Goal: Transaction & Acquisition: Purchase product/service

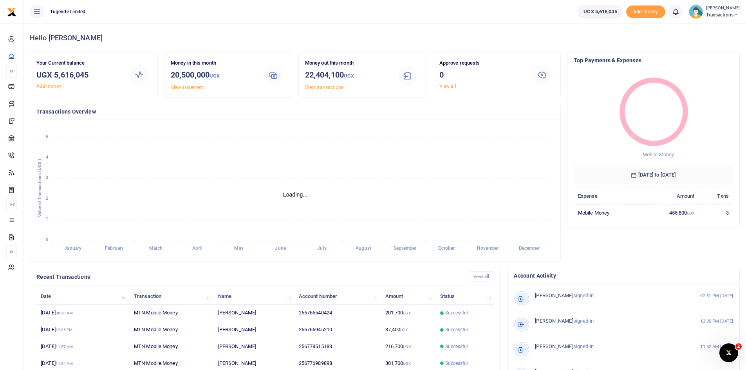
scroll to position [6, 6]
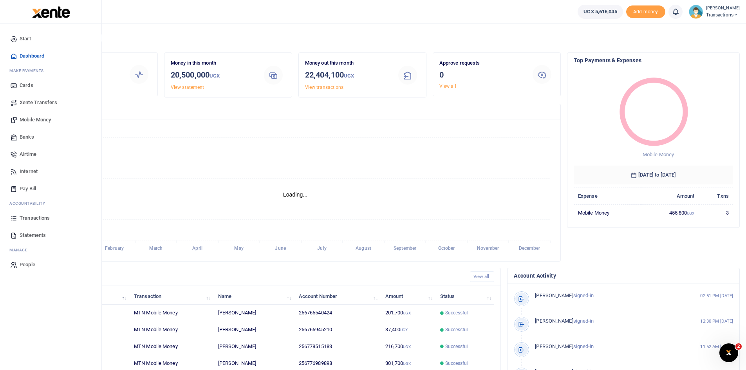
click at [30, 119] on span "Mobile Money" at bounding box center [35, 120] width 31 height 8
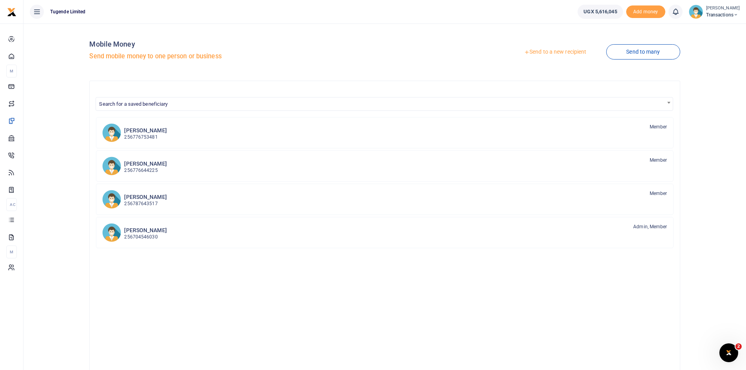
click at [557, 53] on link "Send to a new recipient" at bounding box center [555, 52] width 102 height 14
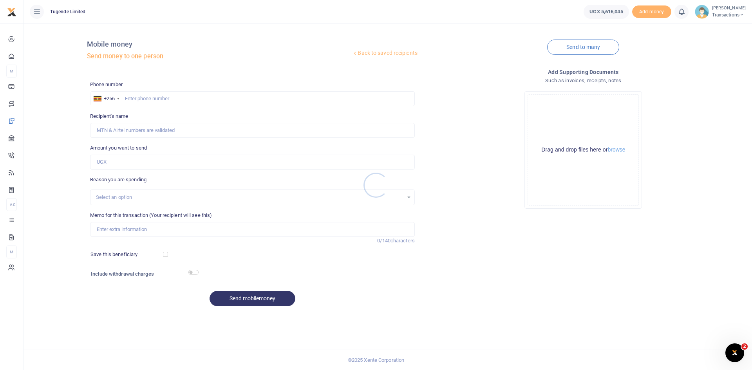
click at [171, 96] on div at bounding box center [376, 185] width 752 height 370
click at [171, 96] on input "text" at bounding box center [252, 98] width 325 height 15
paste input "742396944"
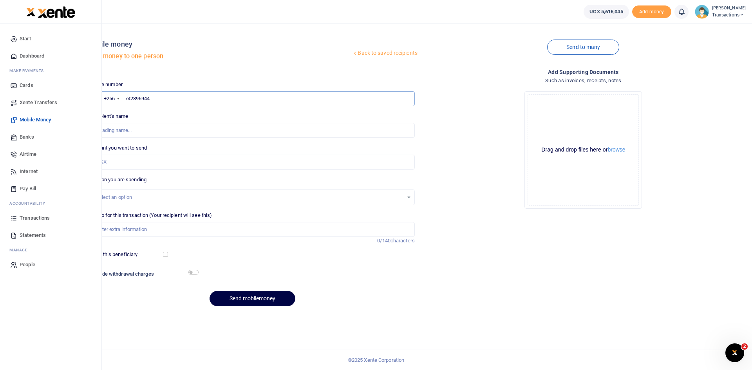
type input "742396944"
type input "Erizabeth Nakabugo"
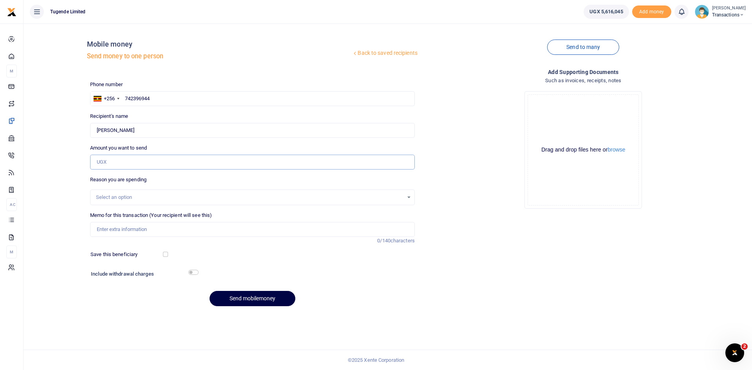
click at [169, 161] on input "Amount you want to send" at bounding box center [252, 162] width 325 height 15
paste input "15000"
type input "15,000"
click at [174, 228] on input "Memo for this transaction (Your recipient will see this)" at bounding box center [252, 229] width 325 height 15
paste input "UGC312Q"
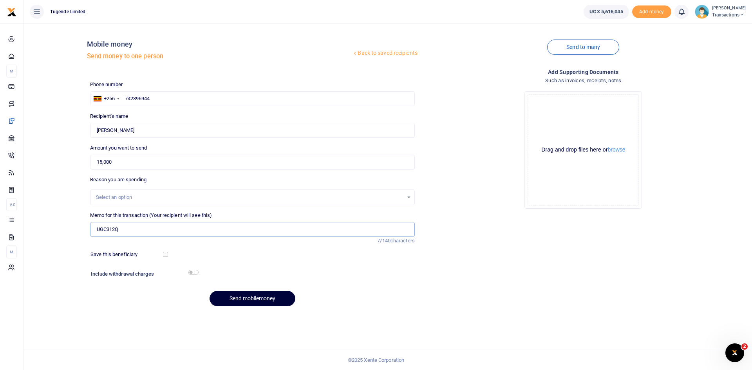
type input "UGC312Q"
click at [250, 294] on button "Send mobilemoney" at bounding box center [253, 298] width 86 height 15
click at [187, 95] on input "text" at bounding box center [252, 98] width 325 height 15
paste input "771469621"
type input "771469621"
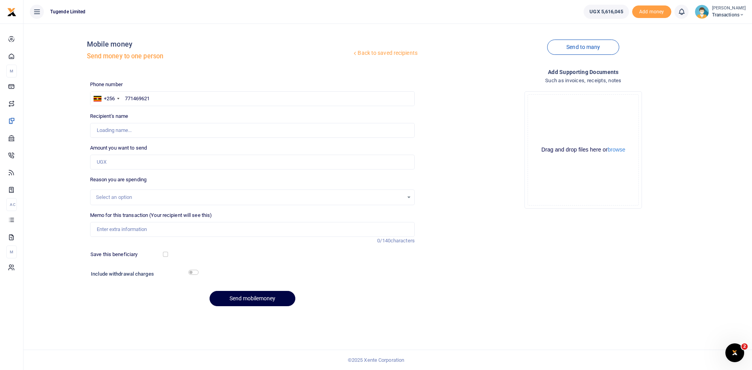
type input "Rabison Mbaju"
click at [160, 164] on input "Amount you want to send" at bounding box center [252, 162] width 325 height 15
paste input "63000"
type input "63,000"
click at [149, 230] on input "Memo for this transaction (Your recipient will see this)" at bounding box center [252, 229] width 325 height 15
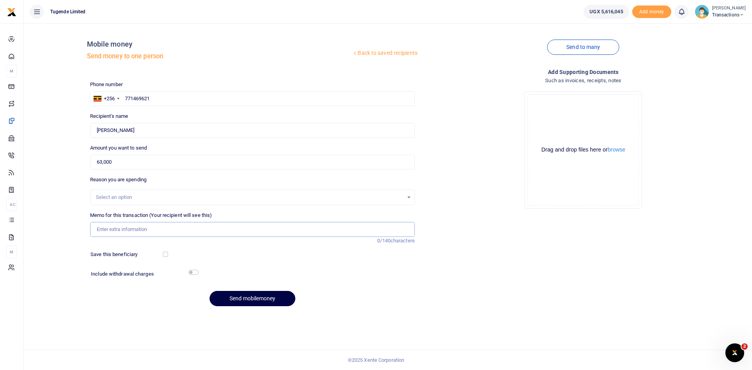
paste input "UFW877l"
type input "UFW877l"
click at [245, 296] on button "Send mobilemoney" at bounding box center [253, 298] width 86 height 15
click at [195, 96] on input "text" at bounding box center [252, 98] width 325 height 15
paste input "756325764"
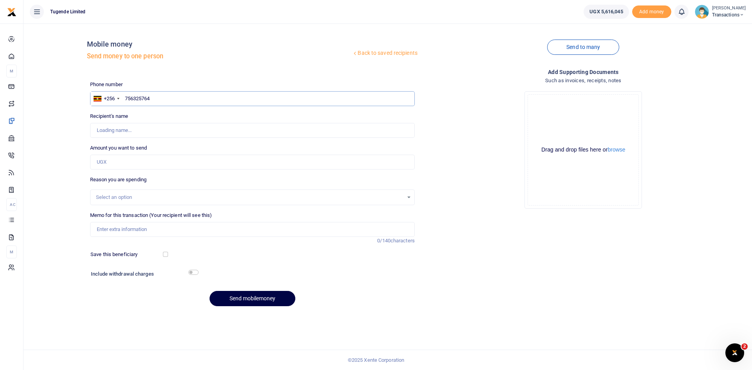
type input "756325764"
type input "Gilbert Tumusiime"
click at [135, 159] on input "Amount you want to send" at bounding box center [252, 162] width 325 height 15
paste input "62000"
type input "62,000"
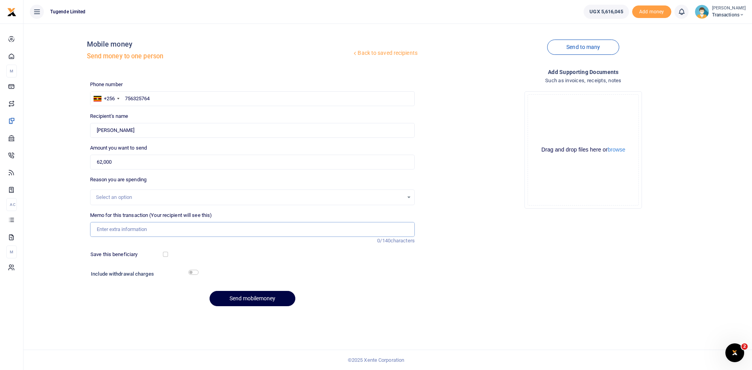
click at [193, 232] on input "Memo for this transaction (Your recipient will see this)" at bounding box center [252, 229] width 325 height 15
paste input "UGF079L"
type input "UGF079L"
click at [252, 303] on button "Send mobilemoney" at bounding box center [253, 298] width 86 height 15
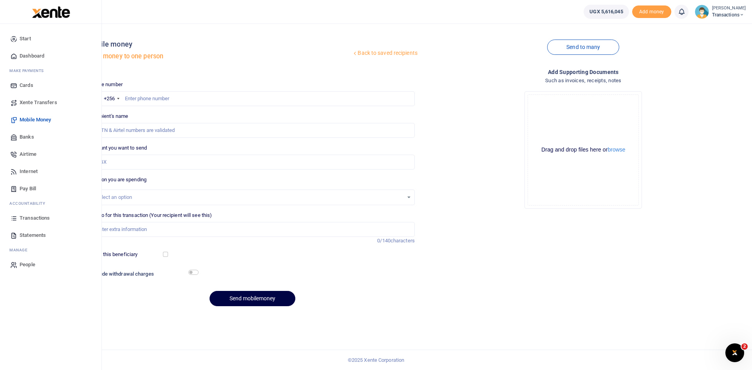
click at [34, 218] on span "Transactions" at bounding box center [35, 218] width 30 height 8
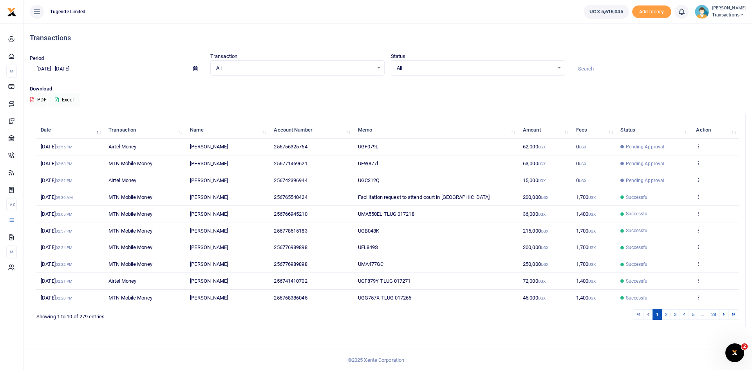
click at [603, 62] on input at bounding box center [659, 68] width 174 height 13
paste input "UFZ764Y"
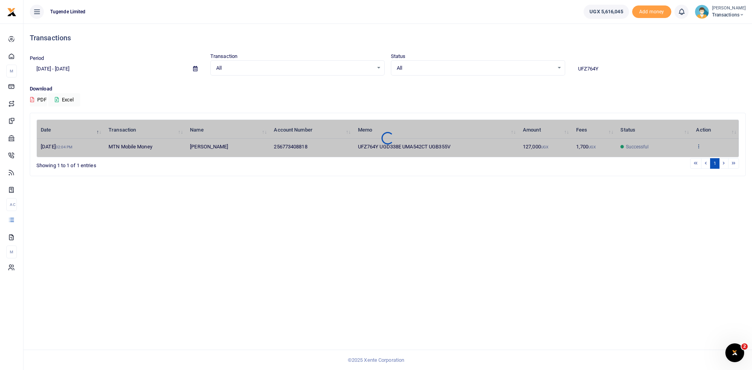
click at [699, 145] on div "Date Transaction Name Account Number Memo Amount Fees Status Action 10th Oct 20…" at bounding box center [387, 139] width 703 height 38
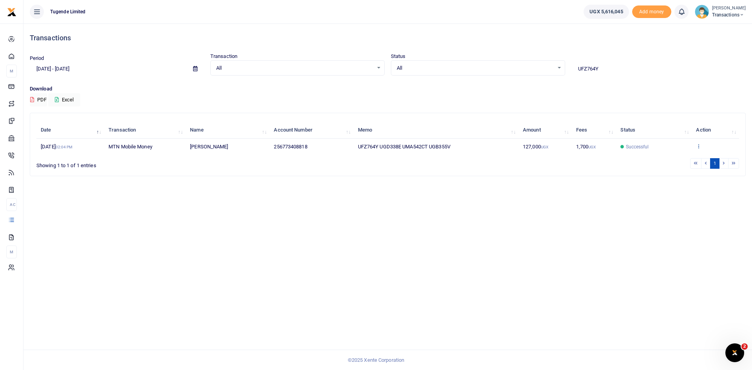
click at [700, 147] on icon at bounding box center [698, 145] width 5 height 5
click at [698, 157] on link "View details" at bounding box center [708, 159] width 62 height 11
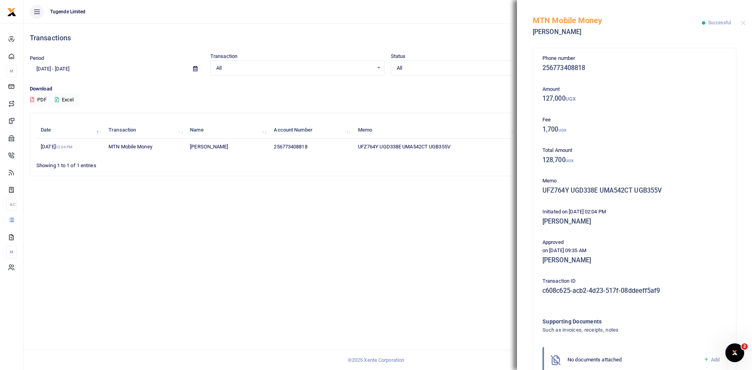
scroll to position [46, 0]
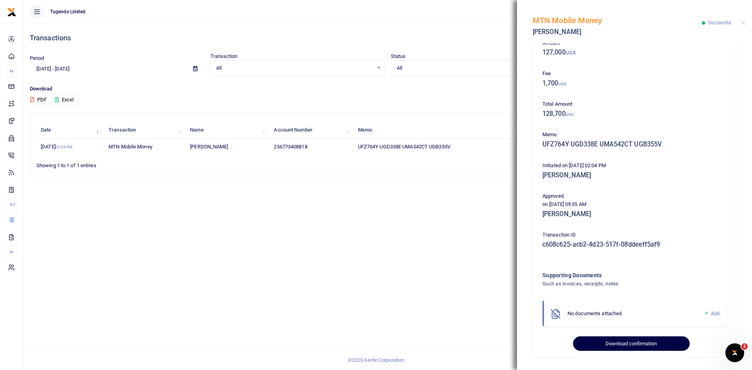
click at [623, 341] on button "Download confirmation" at bounding box center [631, 344] width 116 height 15
click at [744, 24] on button "Close" at bounding box center [743, 22] width 5 height 5
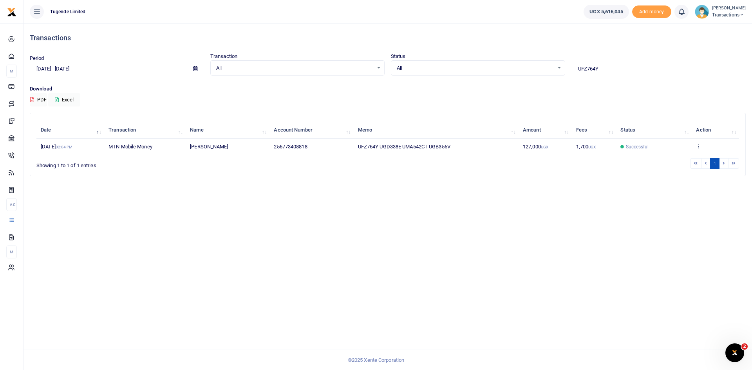
click at [618, 72] on input "UFZ764Y" at bounding box center [659, 68] width 174 height 13
paste input "MA511BG"
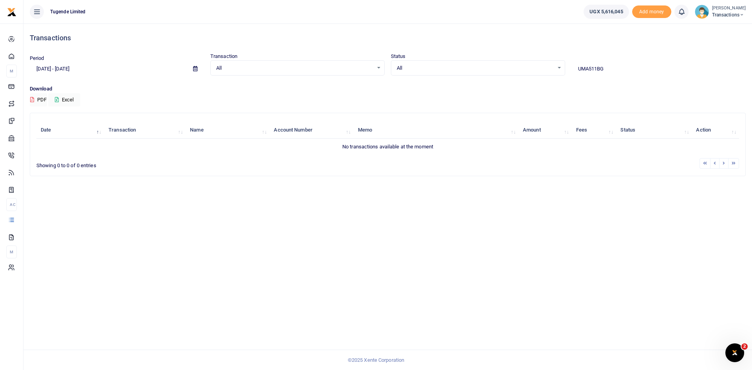
type input "UMA511BG"
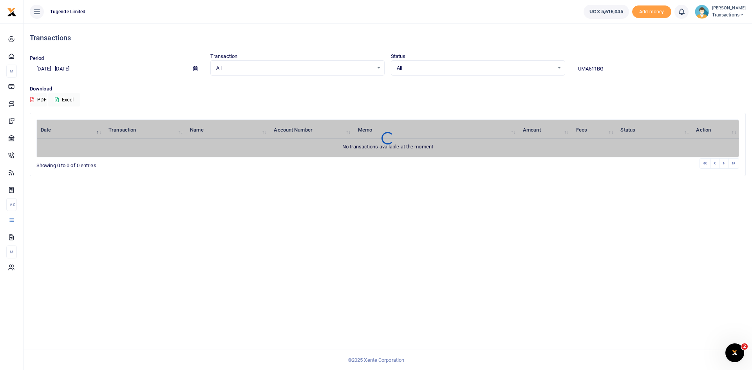
click at [196, 69] on icon at bounding box center [195, 68] width 4 height 5
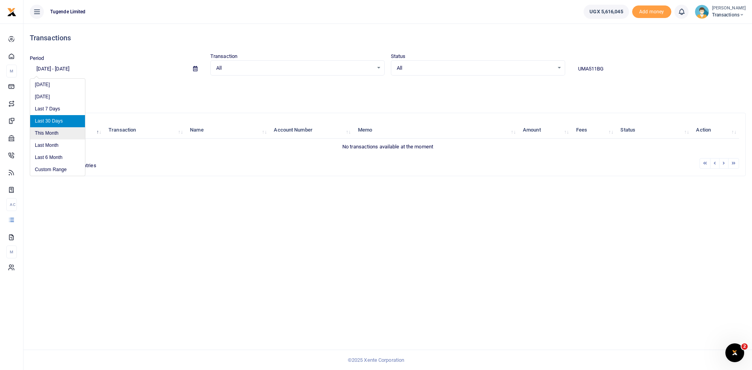
click at [51, 134] on li "This Month" at bounding box center [57, 133] width 55 height 12
type input "10/01/2025 - 10/31/2025"
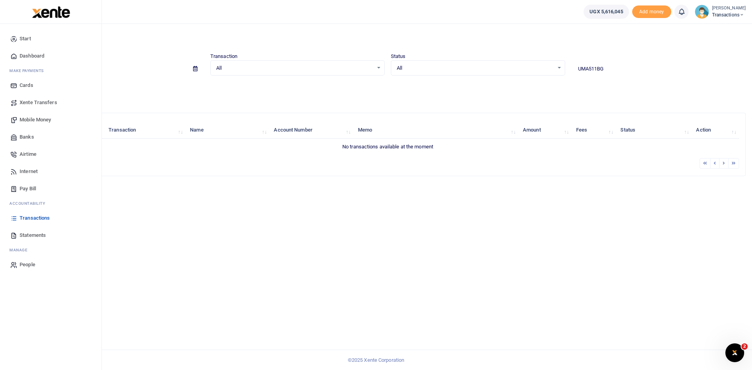
click at [36, 116] on span "Mobile Money" at bounding box center [35, 120] width 31 height 8
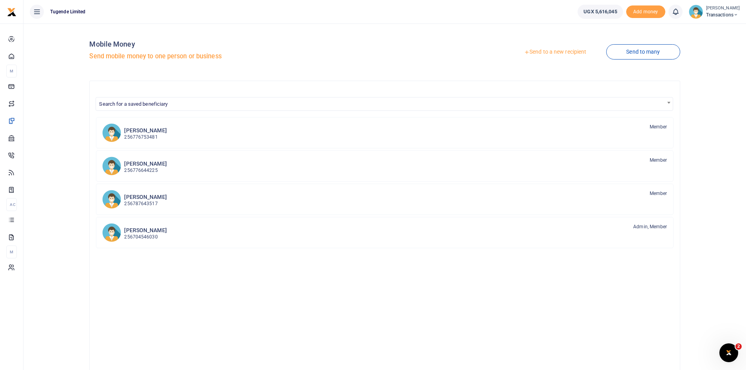
click at [544, 52] on link "Send to a new recipient" at bounding box center [555, 52] width 102 height 14
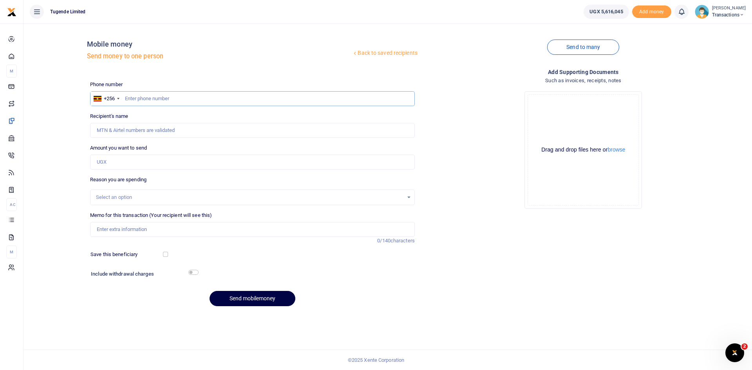
click at [213, 95] on input "text" at bounding box center [252, 98] width 325 height 15
paste input "782747177"
type input "782747177"
type input "Julius Mukundane"
click at [214, 95] on input "782747177" at bounding box center [252, 98] width 325 height 15
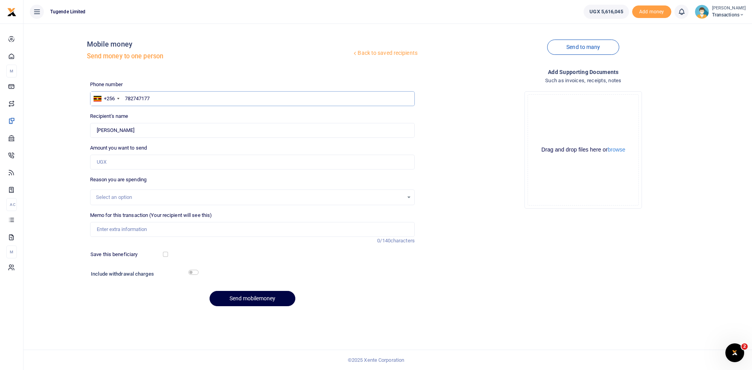
click at [214, 95] on input "782747177" at bounding box center [252, 98] width 325 height 15
paste input "73612600"
type input "773612600"
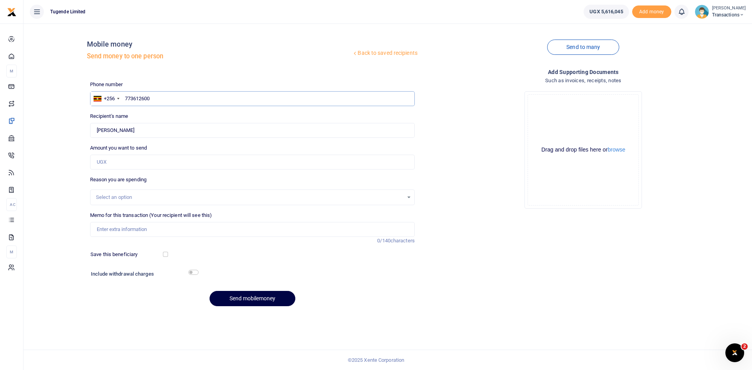
type input "Joseph Namwakali"
type input "773612600"
click at [183, 160] on input "Amount you want to send" at bounding box center [252, 162] width 325 height 15
type input "520,000"
click at [199, 224] on input "Memo for this transaction (Your recipient will see this)" at bounding box center [252, 229] width 325 height 15
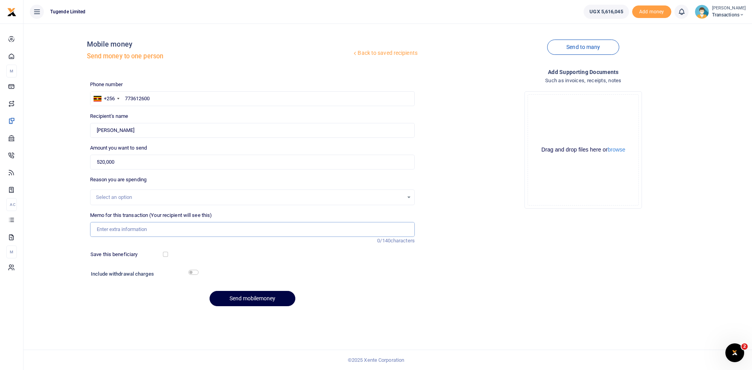
paste input "UGC002K"
type input "UGC002K"
click at [261, 299] on button "Send mobilemoney" at bounding box center [253, 298] width 86 height 15
click at [200, 98] on input "text" at bounding box center [252, 98] width 325 height 15
paste input "761297852"
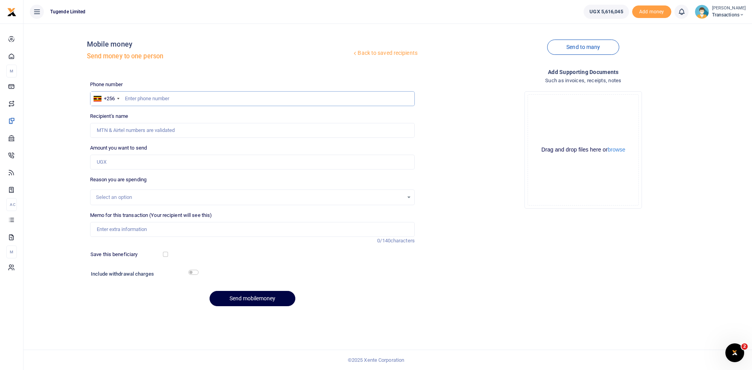
type input "761297852"
type input "[PERSON_NAME]"
type input "761297852"
click at [179, 159] on input "Amount you want to send" at bounding box center [252, 162] width 325 height 15
paste input "103,000"
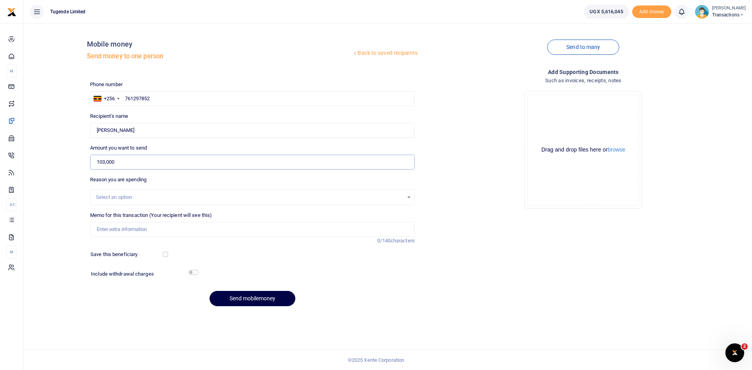
type input "103,000"
click at [187, 232] on input "Memo for this transaction (Your recipient will see this)" at bounding box center [252, 229] width 325 height 15
paste input "UGC852V"
type input "UGC852V"
click at [258, 297] on button "Send mobilemoney" at bounding box center [253, 298] width 86 height 15
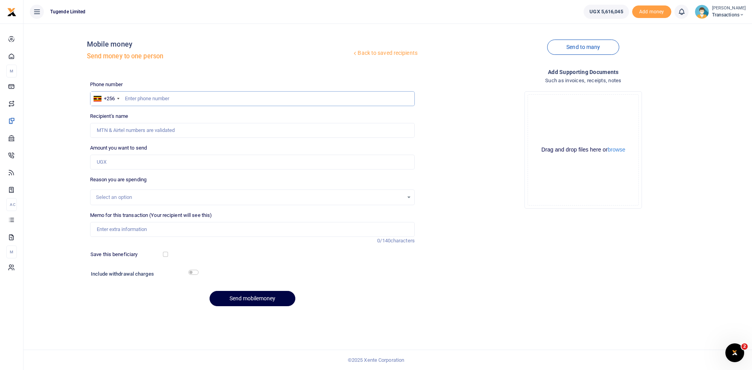
click at [170, 93] on input "text" at bounding box center [252, 98] width 325 height 15
paste input "0774545806"
type input "0774545806"
type input "[PERSON_NAME]"
click at [128, 98] on input "0774545806" at bounding box center [252, 98] width 325 height 15
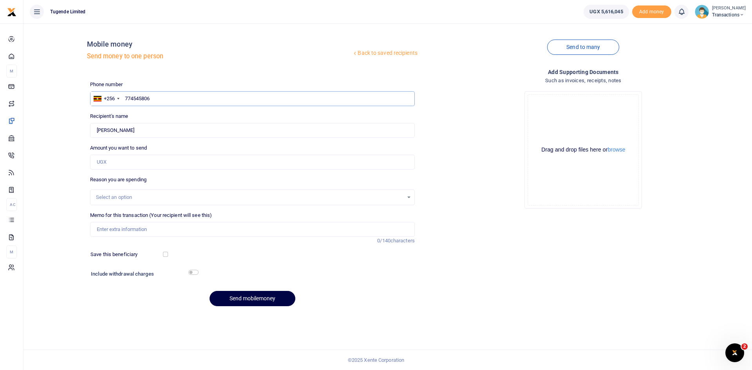
type input "774545806"
click at [165, 168] on input "Amount you want to send" at bounding box center [252, 162] width 325 height 15
paste input "42000"
type input "42,000"
click at [141, 229] on input "Memo for this transaction (Your recipient will see this)" at bounding box center [252, 229] width 325 height 15
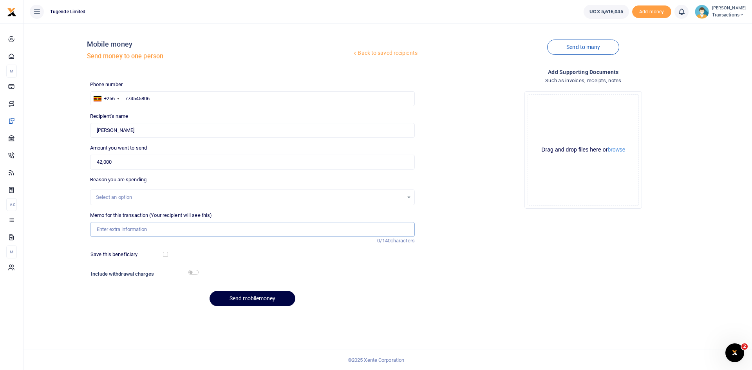
paste input "UGB256A"
type input "UGB256A"
click at [258, 297] on button "Send mobilemoney" at bounding box center [253, 298] width 86 height 15
click at [175, 101] on input "774545806" at bounding box center [252, 98] width 325 height 15
type input "774545806"
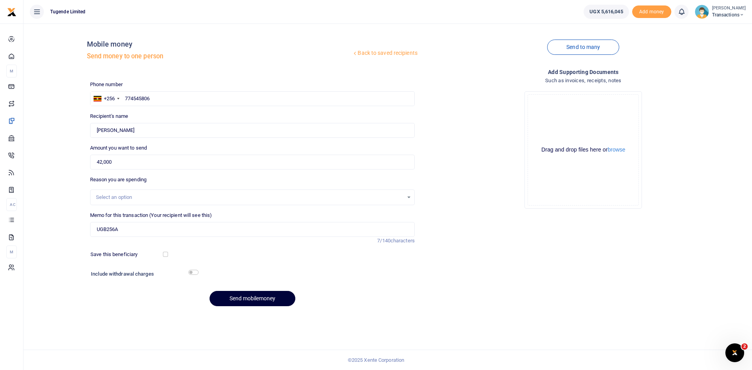
click at [246, 301] on button "Send mobilemoney" at bounding box center [253, 298] width 86 height 15
click at [177, 100] on input "text" at bounding box center [252, 98] width 325 height 15
paste input "791-512652"
click at [136, 98] on input "791-512652" at bounding box center [252, 98] width 325 height 15
type input "791512652"
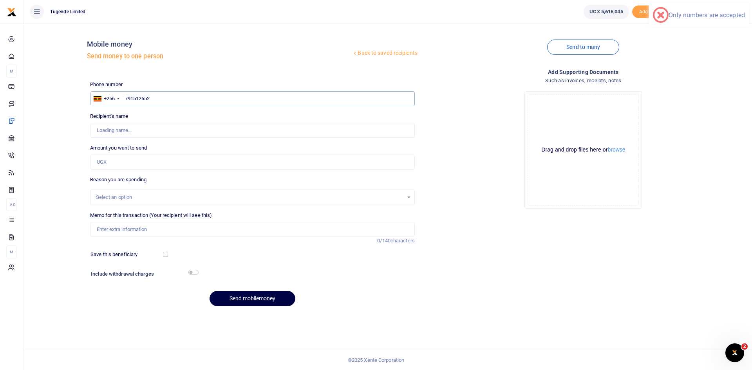
type input "Kennedy Birungi"
type input "791512652"
click at [143, 165] on input "Amount you want to send" at bounding box center [252, 162] width 325 height 15
paste input "103,000"
type input "103,000"
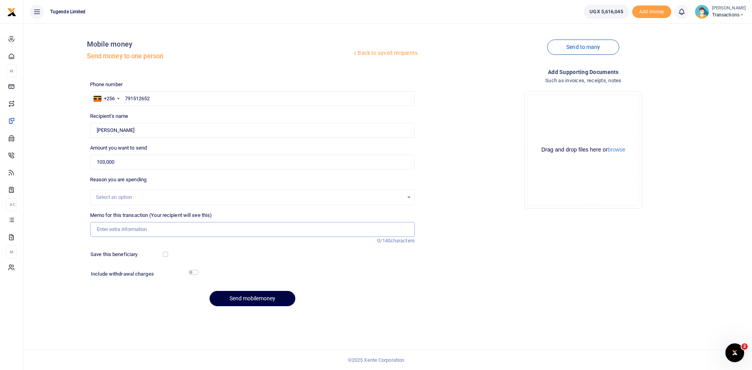
click at [173, 234] on input "Memo for this transaction (Your recipient will see this)" at bounding box center [252, 229] width 325 height 15
paste input "UGG702X and UMA474AF"
type input "UGG702X and UMA474AF"
click at [259, 298] on button "Send mobilemoney" at bounding box center [253, 298] width 86 height 15
click at [172, 96] on input "text" at bounding box center [252, 98] width 325 height 15
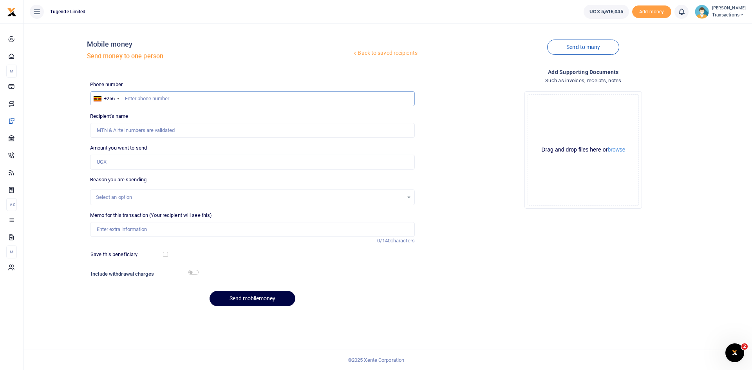
paste input "755043770"
type input "755043770"
click at [152, 162] on input "Amount you want to send" at bounding box center [252, 162] width 325 height 15
type input "200"
type input "Joel Bwambale"
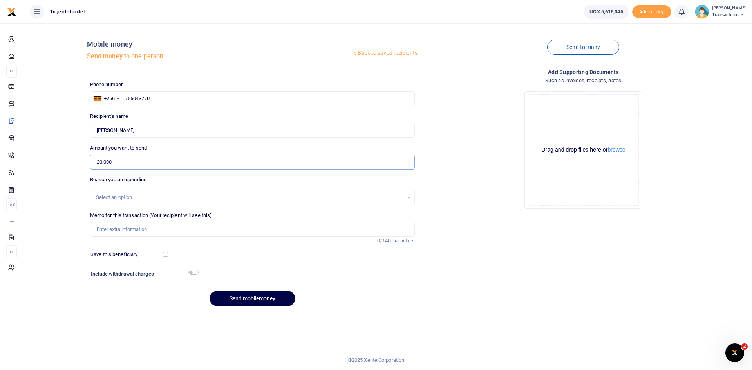
type input "20,000"
click at [167, 233] on input "Memo for this transaction (Your recipient will see this)" at bounding box center [252, 229] width 325 height 15
paste input "UMA175"
type input "UMA175"
click at [254, 297] on button "Send mobilemoney" at bounding box center [253, 298] width 86 height 15
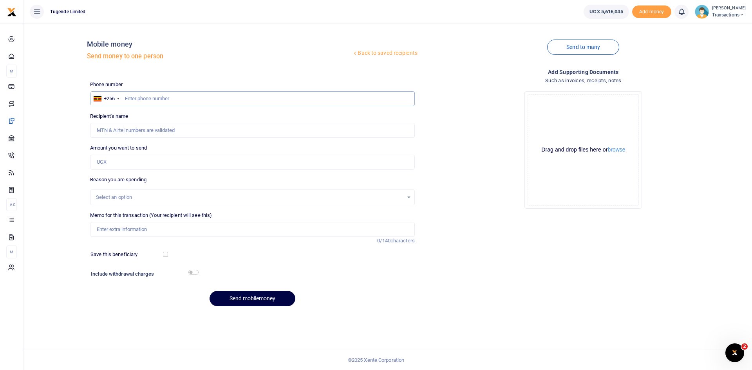
click at [158, 94] on input "text" at bounding box center [252, 98] width 325 height 15
paste input "770580844"
type input "770580844"
type input "Arafat Bbosa"
click at [152, 154] on div "Amount you want to send Amount is required." at bounding box center [252, 156] width 325 height 25
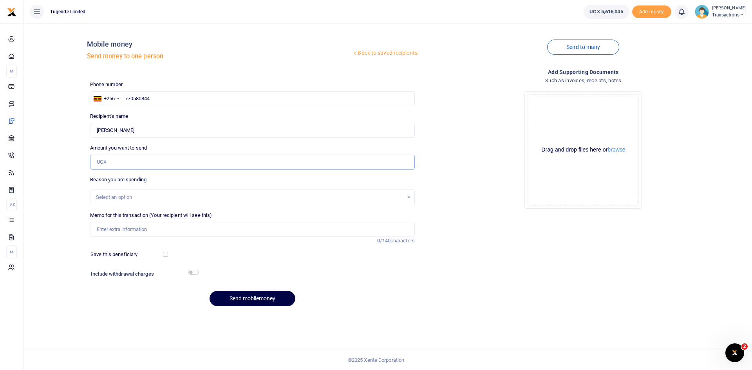
click at [142, 162] on input "Amount you want to send" at bounding box center [252, 162] width 325 height 15
paste input "52000"
type input "52,000"
click at [150, 230] on input "Memo for this transaction (Your recipient will see this)" at bounding box center [252, 229] width 325 height 15
paste input "UGA324L"
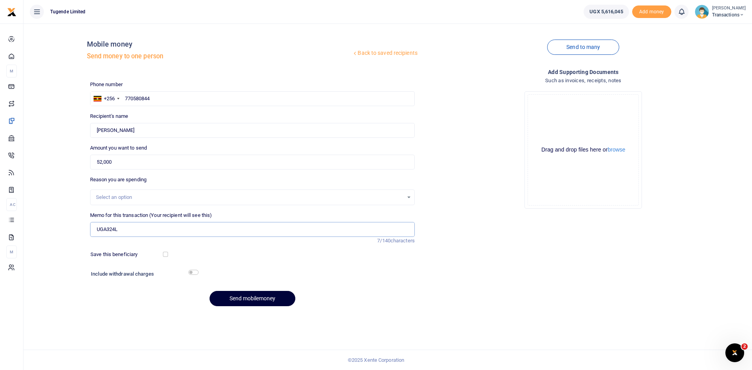
type input "UGA324L"
click at [237, 296] on button "Send mobilemoney" at bounding box center [253, 298] width 86 height 15
click at [165, 94] on input "text" at bounding box center [252, 98] width 325 height 15
paste input "766663429"
type input "766663429"
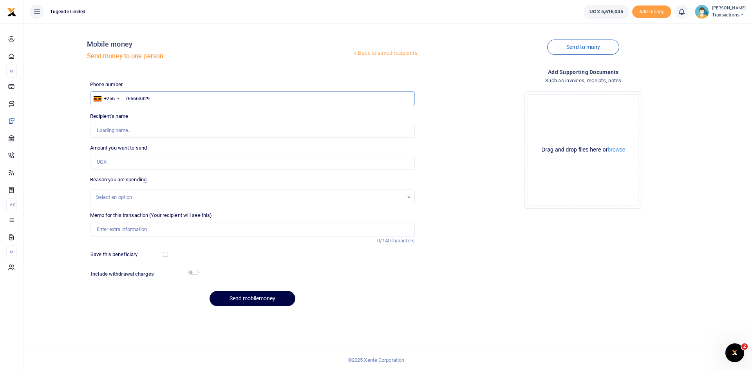
type input "[PERSON_NAME]"
type input "766663429"
click at [143, 159] on input "Amount you want to send" at bounding box center [252, 162] width 325 height 15
paste input "52,000"
type input "52,000"
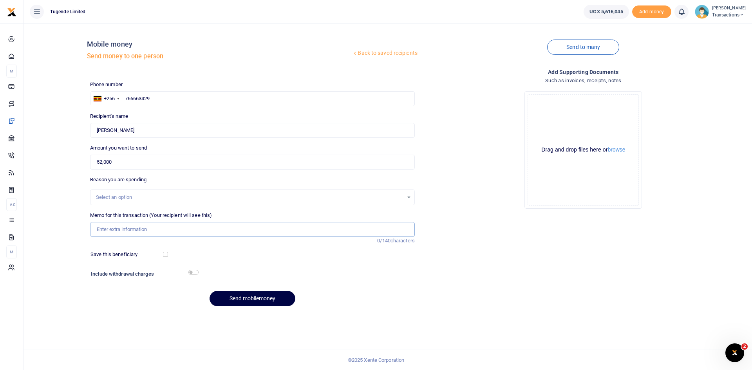
click at [178, 232] on input "Memo for this transaction (Your recipient will see this)" at bounding box center [252, 229] width 325 height 15
paste input "UMA455BW"
type input "UMA455BW"
click at [259, 299] on button "Send mobilemoney" at bounding box center [253, 298] width 86 height 15
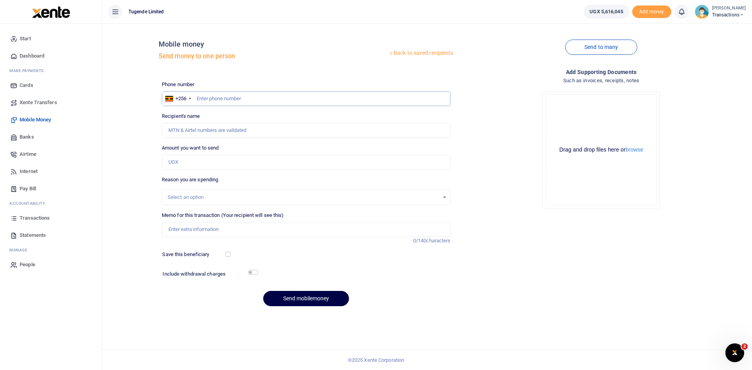
click at [228, 97] on input "text" at bounding box center [306, 98] width 289 height 15
paste input "791543834"
type input "791543834"
type input "[PERSON_NAME]"
type input "791543834"
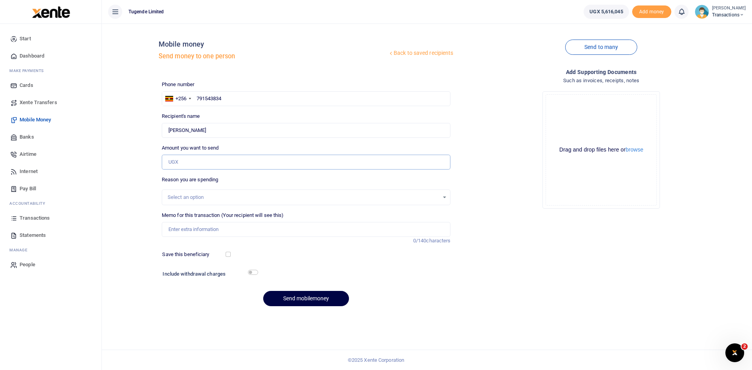
click at [233, 164] on input "Amount you want to send" at bounding box center [306, 162] width 289 height 15
paste input "52,000"
type input "52,000"
click at [219, 232] on input "Memo for this transaction (Your recipient will see this)" at bounding box center [306, 229] width 289 height 15
paste input "UGA868C"
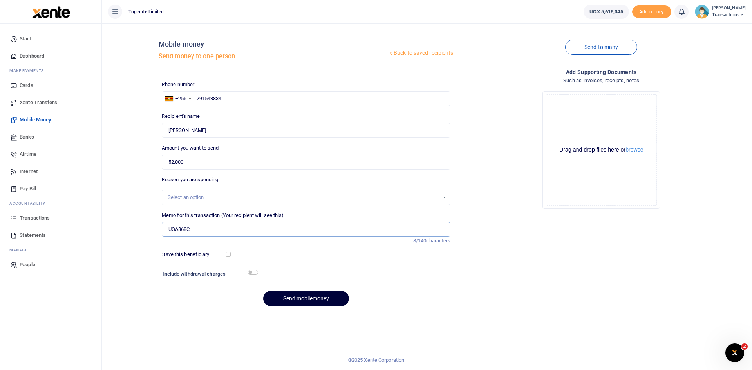
type input "UGA868C"
click at [308, 299] on button "Send mobilemoney" at bounding box center [306, 298] width 86 height 15
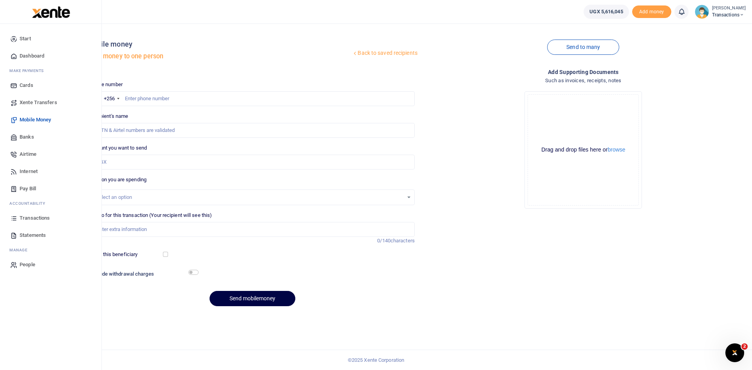
click at [28, 219] on span "Transactions" at bounding box center [35, 218] width 30 height 8
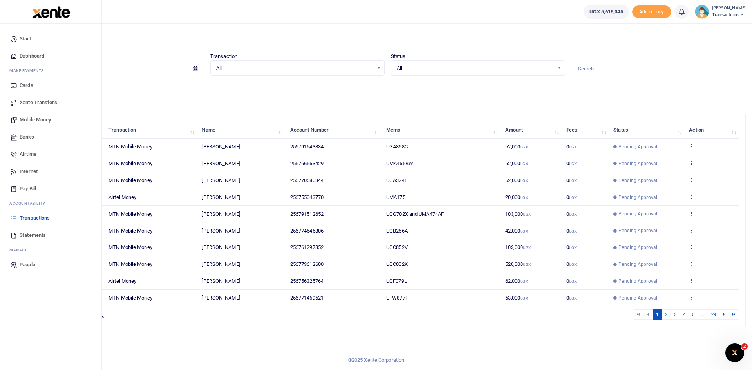
click at [36, 120] on span "Mobile Money" at bounding box center [35, 120] width 31 height 8
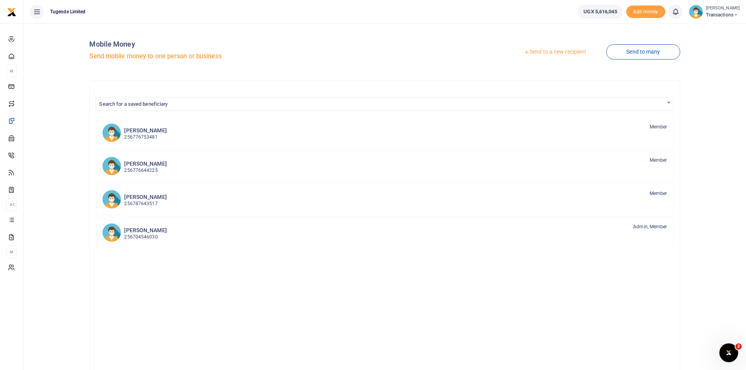
click at [554, 51] on link "Send to a new recipient" at bounding box center [555, 52] width 102 height 14
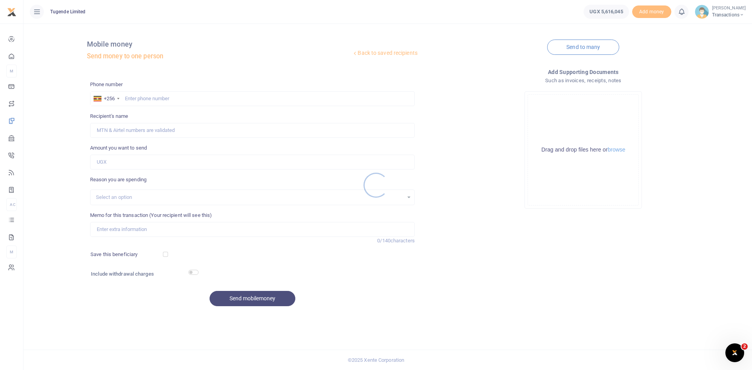
click at [175, 103] on div at bounding box center [376, 185] width 752 height 370
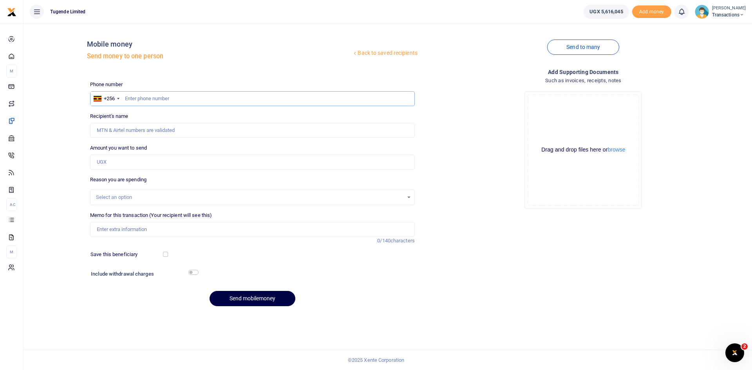
click at [175, 101] on input "text" at bounding box center [252, 98] width 325 height 15
paste input "786477648"
type input "786477648"
type input "Andrew Oluka"
type input "786477648"
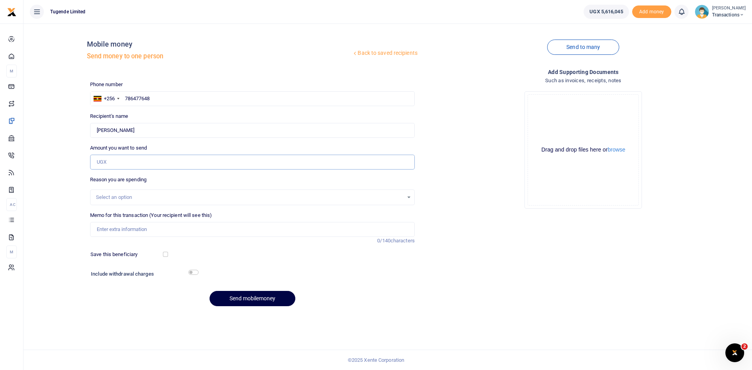
click at [165, 162] on input "Amount you want to send" at bounding box center [252, 162] width 325 height 15
paste input "42000"
type input "42,000"
click at [141, 232] on input "Memo for this transaction (Your recipient will see this)" at bounding box center [252, 229] width 325 height 15
paste input "UMA346CA"
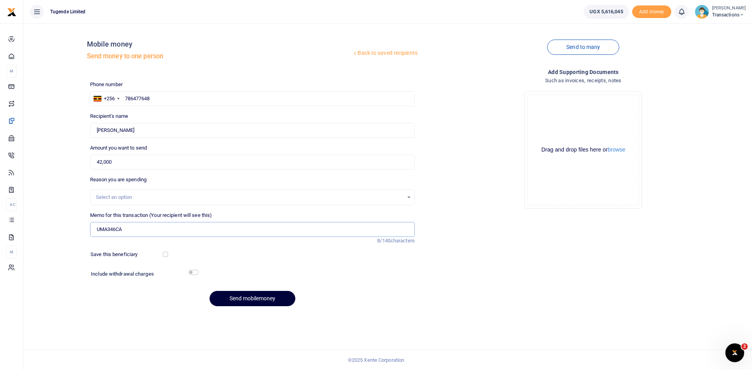
type input "UMA346CA"
click at [255, 302] on button "Send mobilemoney" at bounding box center [253, 298] width 86 height 15
click at [187, 98] on input "text" at bounding box center [252, 98] width 325 height 15
paste input "774545806"
type input "774545806"
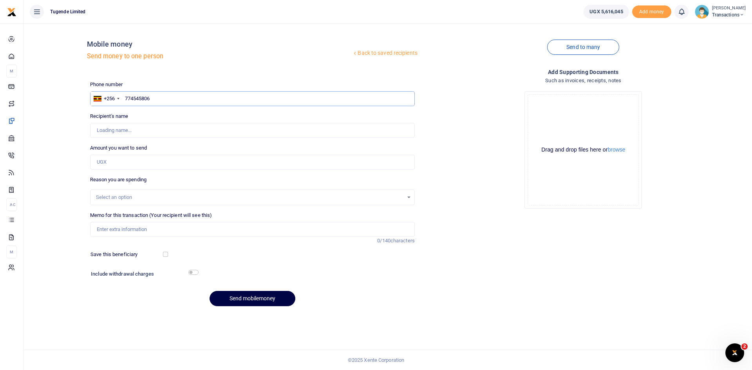
type input "Julius Ouke"
type input "774545806"
click at [179, 166] on input "Amount you want to send" at bounding box center [252, 162] width 325 height 15
paste input "52000"
type input "52,000"
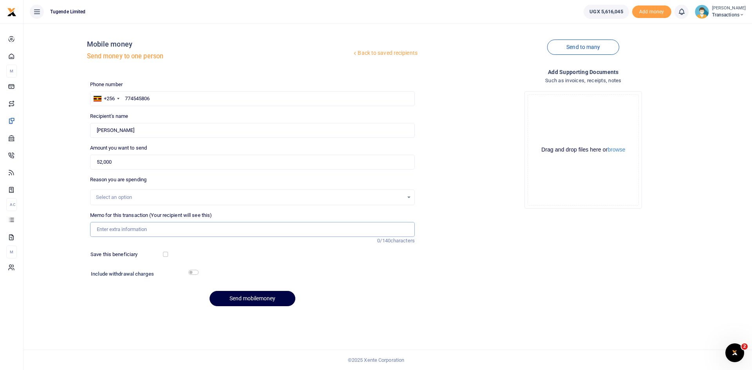
click at [168, 230] on input "Memo for this transaction (Your recipient will see this)" at bounding box center [252, 229] width 325 height 15
paste input "UFZ845N"
type input "UFZ845N"
click at [263, 299] on button "Send mobilemoney" at bounding box center [253, 298] width 86 height 15
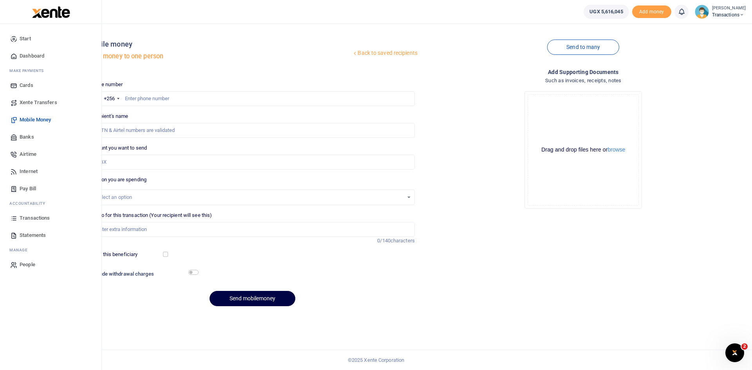
click at [38, 219] on span "Transactions" at bounding box center [35, 218] width 30 height 8
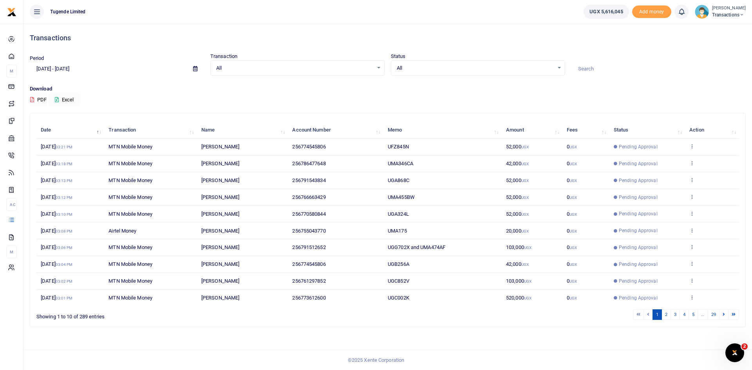
click at [612, 66] on input at bounding box center [659, 68] width 174 height 13
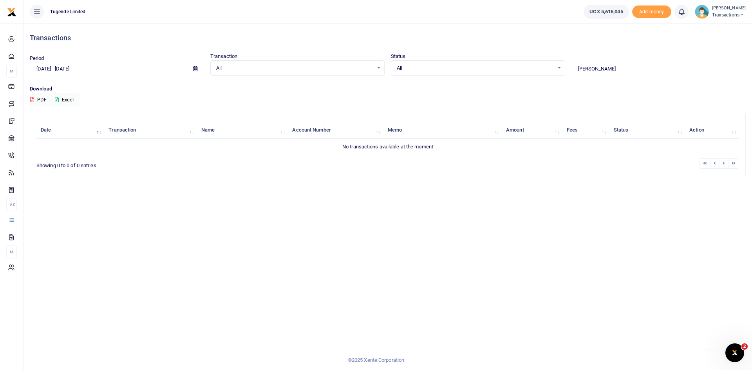
type input "ken"
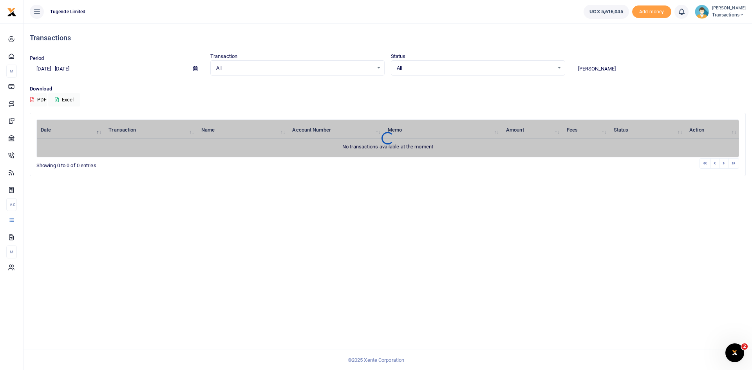
click at [195, 71] on icon at bounding box center [195, 68] width 4 height 5
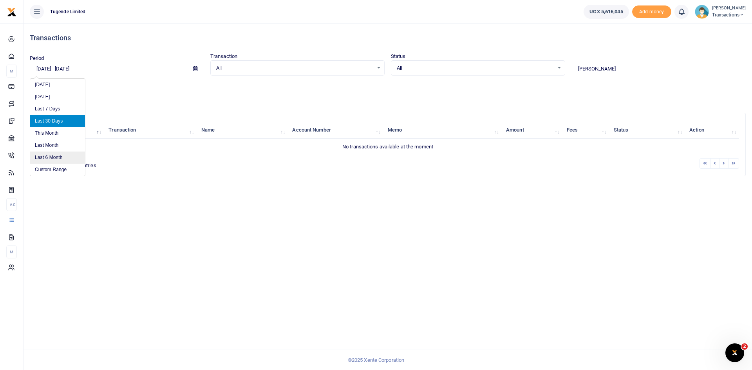
click at [54, 159] on li "Last 6 Month" at bounding box center [57, 158] width 55 height 12
click at [196, 69] on icon at bounding box center [195, 68] width 4 height 5
click at [51, 143] on li "Last Month" at bounding box center [57, 146] width 55 height 12
type input "09/01/2025 - 09/30/2025"
click at [593, 69] on input "ken" at bounding box center [659, 68] width 174 height 13
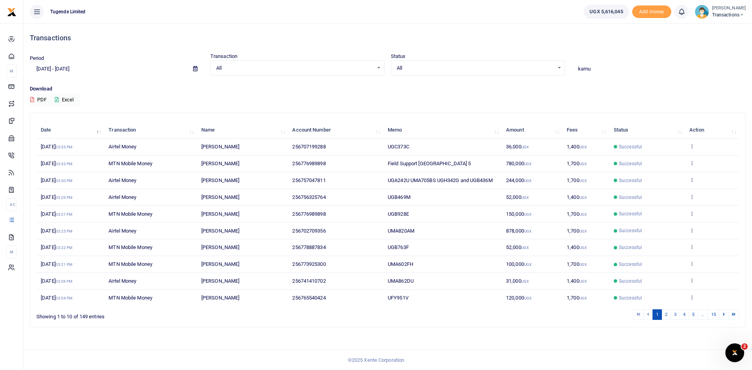
type input "kamu"
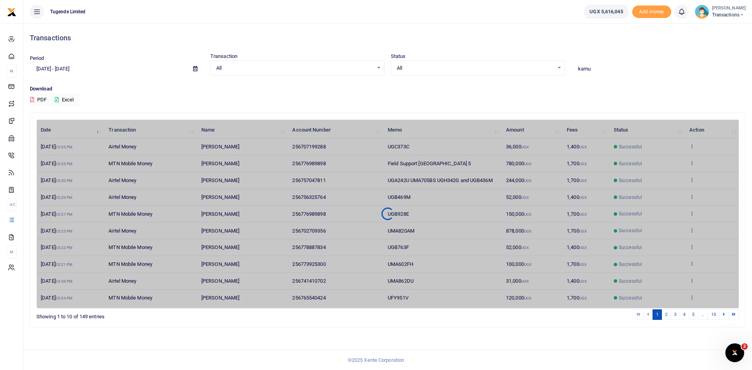
click at [191, 70] on span at bounding box center [196, 68] width 18 height 13
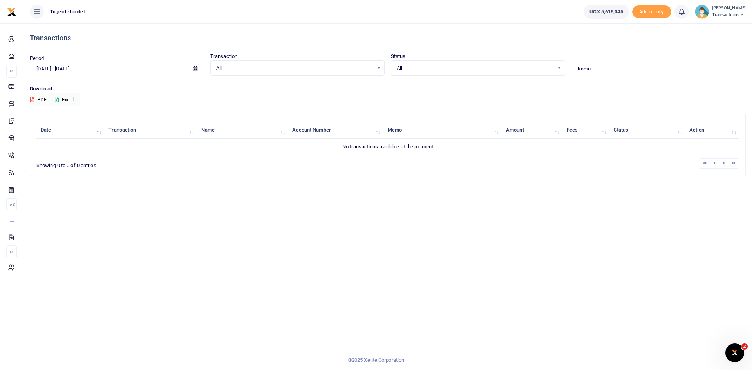
click at [194, 69] on icon at bounding box center [195, 68] width 4 height 5
click at [51, 157] on li "Last 6 Month" at bounding box center [57, 158] width 55 height 12
type input "04/13/2025 - 10/13/2025"
click at [594, 71] on input "kamu" at bounding box center [659, 68] width 174 height 13
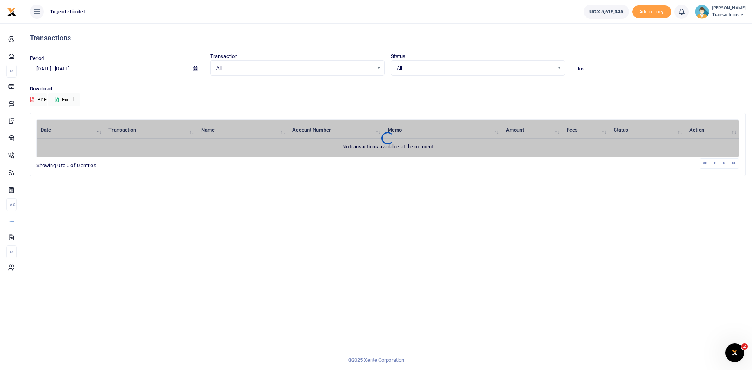
type input "k"
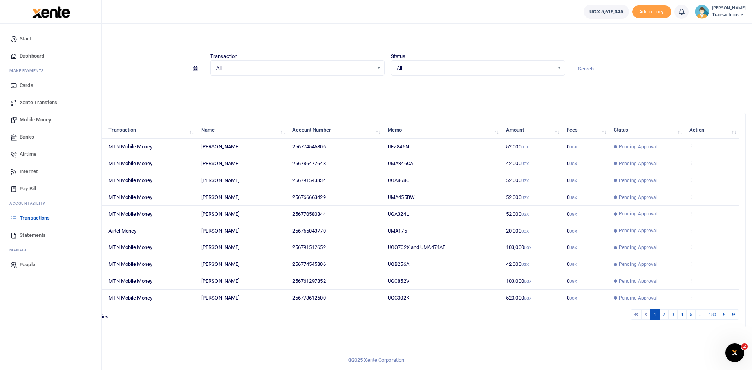
click at [33, 118] on span "Mobile Money" at bounding box center [35, 120] width 31 height 8
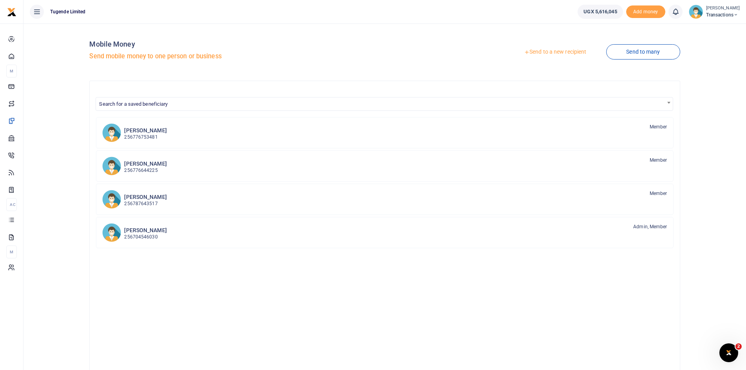
click at [554, 51] on link "Send to a new recipient" at bounding box center [555, 52] width 102 height 14
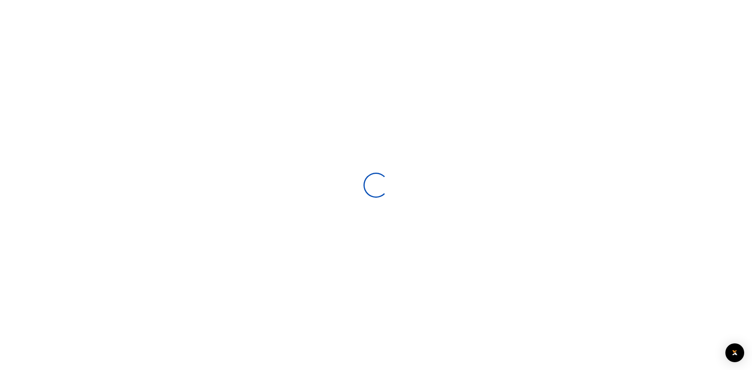
select select
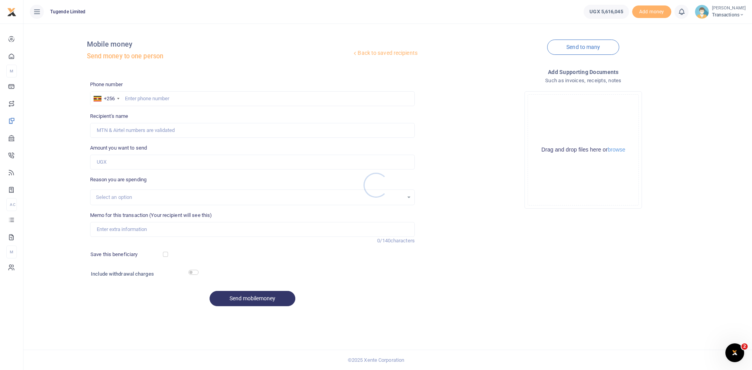
click at [165, 97] on div at bounding box center [376, 185] width 752 height 370
click at [165, 97] on input "text" at bounding box center [252, 98] width 325 height 15
paste input "780679995"
type input "780679995"
type input "Habart Dhaki"
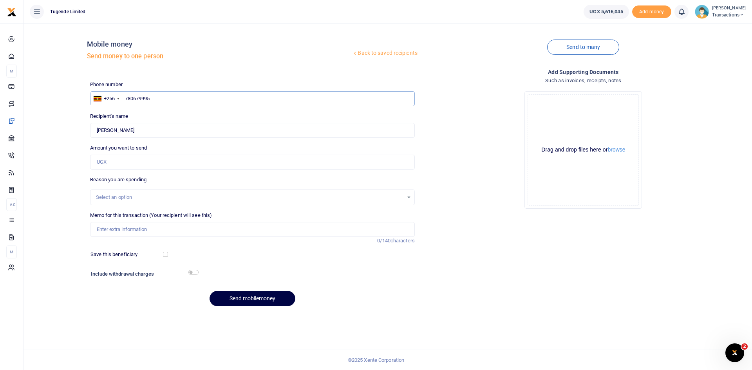
type input "780679995"
click at [156, 155] on input "Amount you want to send" at bounding box center [252, 162] width 325 height 15
paste input "15000"
type input "15,000"
click at [143, 227] on input "Memo for this transaction (Your recipient will see this)" at bounding box center [252, 229] width 325 height 15
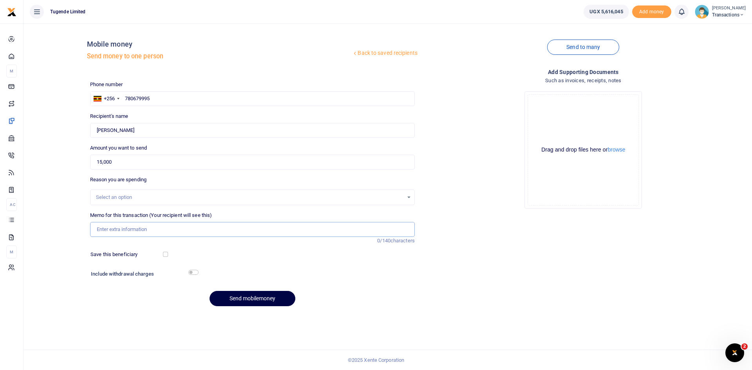
paste input "UGB456Z"
type input "UGB456Z"
click at [242, 295] on button "Send mobilemoney" at bounding box center [253, 298] width 86 height 15
click at [168, 96] on input "text" at bounding box center [252, 98] width 325 height 15
paste input "773596170"
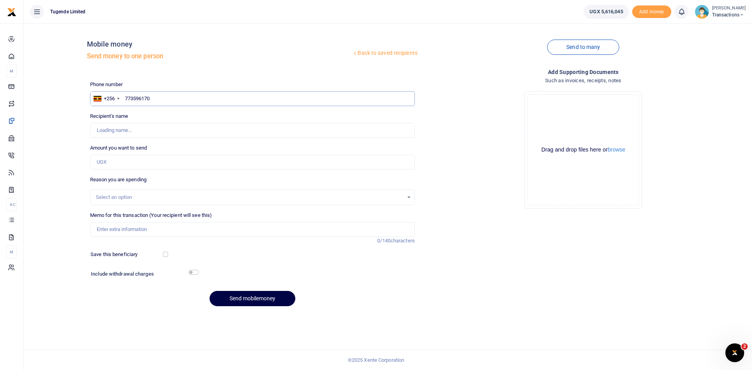
type input "773596170"
type input "Brian Muhindo"
click at [146, 159] on input "Amount you want to send" at bounding box center [252, 162] width 325 height 15
paste input "47,000"
type input "47,000"
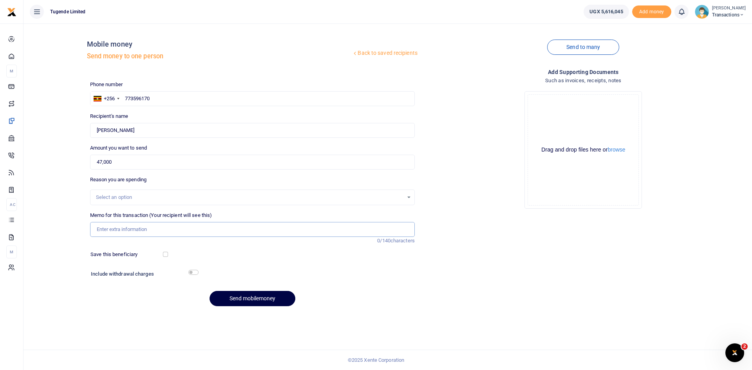
click at [161, 228] on input "Memo for this transaction (Your recipient will see this)" at bounding box center [252, 229] width 325 height 15
paste input "UMA476CU"
type input "UMA476CU"
click at [248, 297] on button "Send mobilemoney" at bounding box center [253, 298] width 86 height 15
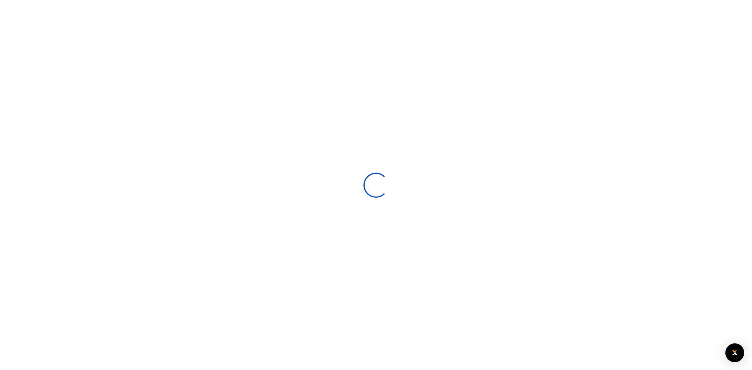
select select
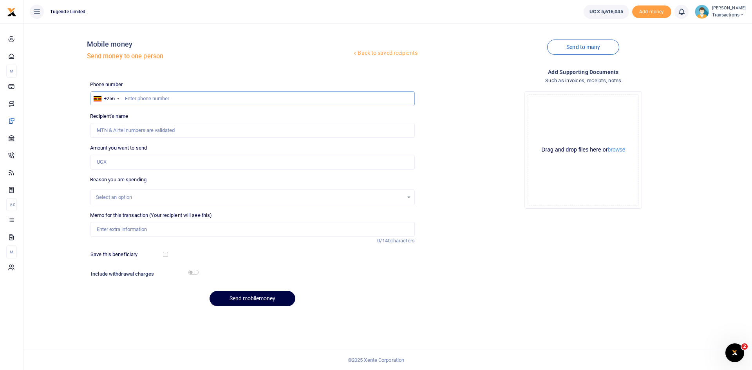
click at [158, 96] on input "text" at bounding box center [252, 98] width 325 height 15
paste input "769814779"
type input "769814779"
type input "[PERSON_NAME] [DATE]"
click at [168, 165] on input "Amount you want to send" at bounding box center [252, 162] width 325 height 15
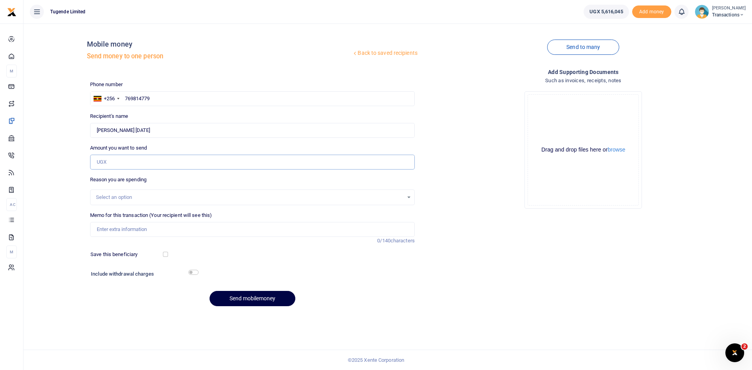
paste input "42,000"
type input "42,000"
click at [170, 227] on input "Memo for this transaction (Your recipient will see this)" at bounding box center [252, 229] width 325 height 15
paste input "UGH227K"
type input "UGH227K"
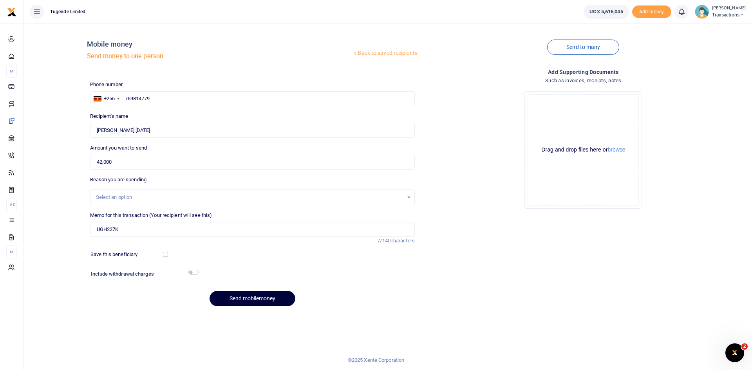
click at [247, 302] on button "Send mobilemoney" at bounding box center [253, 298] width 86 height 15
click at [202, 96] on input "text" at bounding box center [252, 98] width 325 height 15
paste input "780160241"
type input "780160241"
type input "Lawrence Banerya"
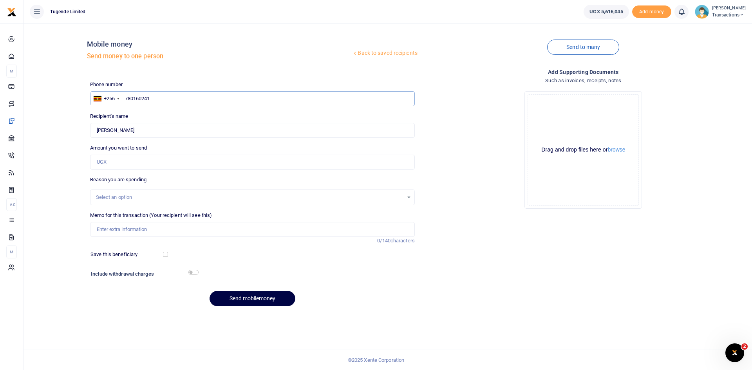
type input "780160241"
click at [137, 161] on input "Amount you want to send" at bounding box center [252, 162] width 325 height 15
paste input "40,000"
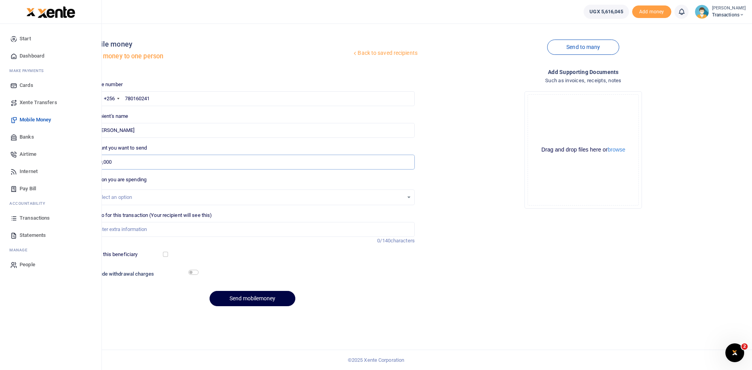
type input "40,000"
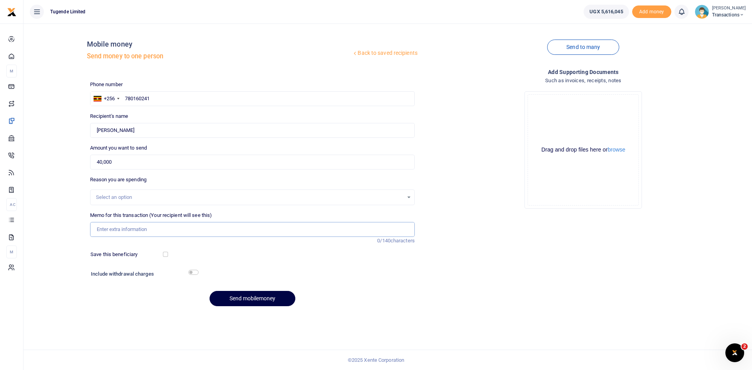
click at [133, 232] on input "Memo for this transaction (Your recipient will see this)" at bounding box center [252, 229] width 325 height 15
paste input "UGC993J"
type input "UGC993J"
click at [246, 294] on button "Send mobilemoney" at bounding box center [253, 298] width 86 height 15
click at [182, 99] on input "text" at bounding box center [252, 98] width 325 height 15
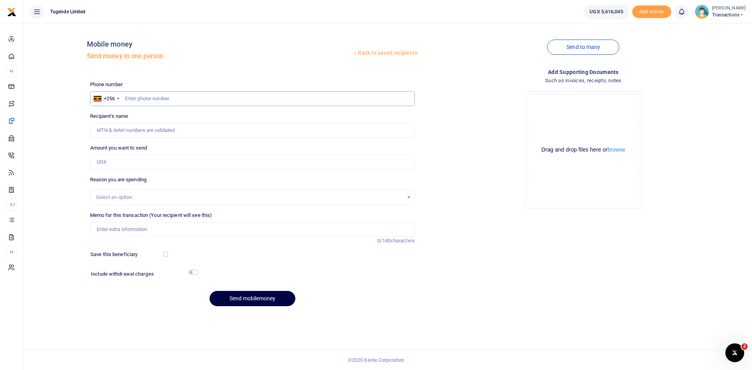
paste input "703160799"
type input "703160799"
type input "Madina Babita"
click at [146, 160] on input "Amount you want to send" at bounding box center [252, 162] width 325 height 15
paste input "52000"
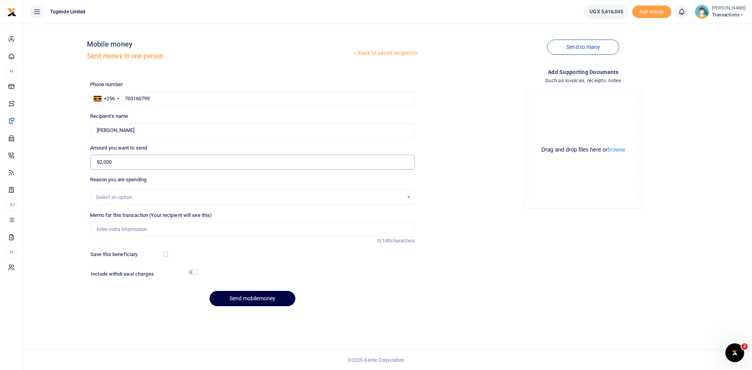
type input "52,000"
click at [172, 233] on input "Memo for this transaction (Your recipient will see this)" at bounding box center [252, 229] width 325 height 15
paste input "UMA004CF"
type input "UMA004CF"
click at [257, 298] on button "Send mobilemoney" at bounding box center [253, 298] width 86 height 15
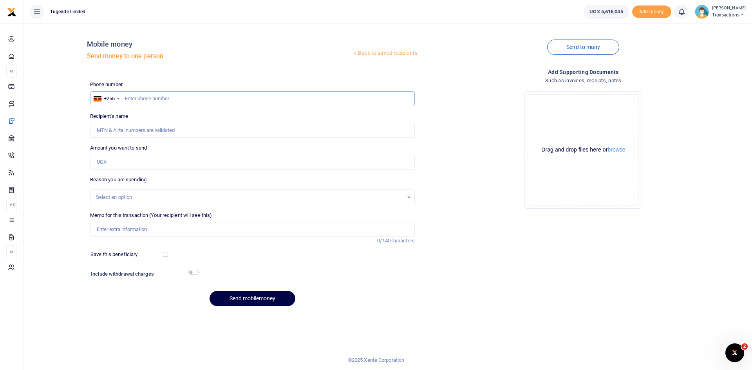
click at [197, 97] on input "text" at bounding box center [252, 98] width 325 height 15
paste input "707755430"
type input "707755430"
type input "Umaru Kozaala"
type input "707755430"
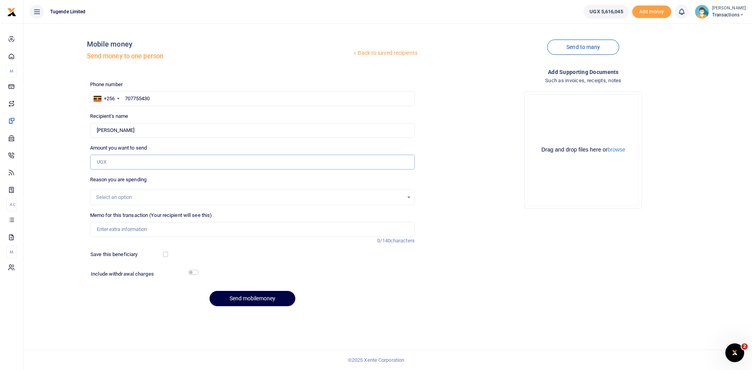
click at [143, 163] on input "Amount you want to send" at bounding box center [252, 162] width 325 height 15
paste input "30000"
type input "30,000"
click at [175, 232] on input "Memo for this transaction (Your recipient will see this)" at bounding box center [252, 229] width 325 height 15
paste input "UGE021F"
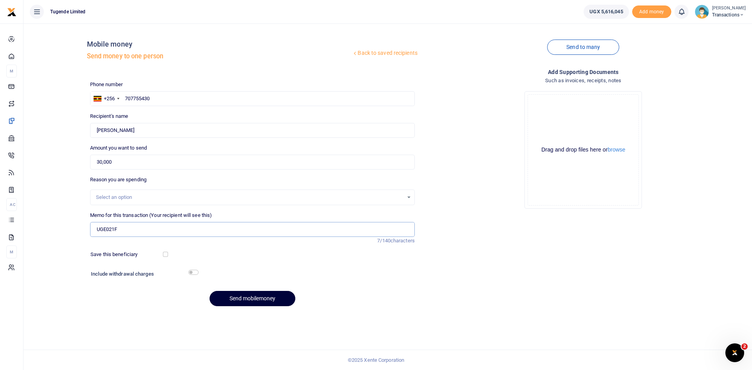
type input "UGE021F"
click at [250, 298] on button "Send mobilemoney" at bounding box center [253, 298] width 86 height 15
click at [223, 95] on input "text" at bounding box center [252, 98] width 325 height 15
paste input "751550516"
type input "751550516"
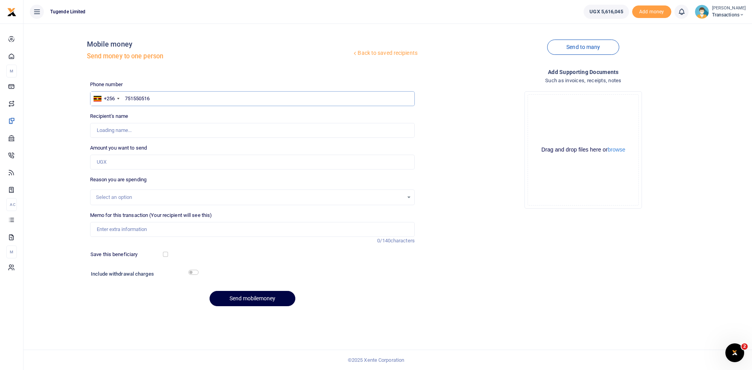
type input "[PERSON_NAME]"
click at [178, 161] on input "Amount you want to send" at bounding box center [252, 162] width 325 height 15
paste input "30,000"
type input "30,000"
click at [163, 230] on input "Memo for this transaction (Your recipient will see this)" at bounding box center [252, 229] width 325 height 15
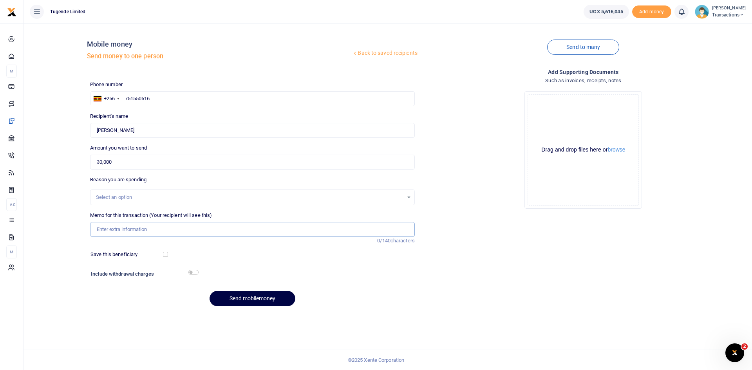
paste input "UMA609CU"
type input "UMA609CU"
click at [246, 295] on button "Send mobilemoney" at bounding box center [253, 298] width 86 height 15
click at [197, 104] on input "text" at bounding box center [252, 98] width 325 height 15
paste input "751905611"
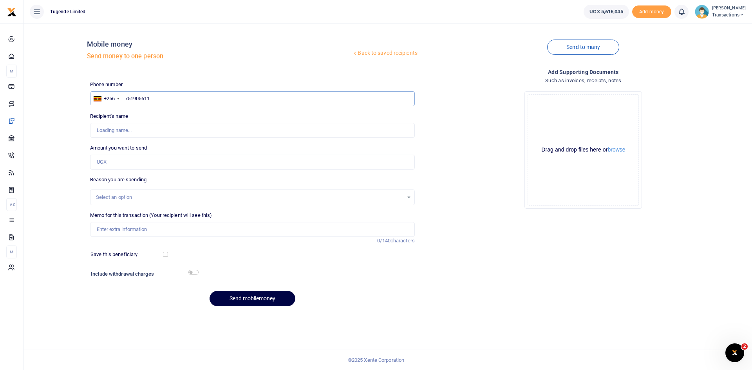
type input "751905611"
type input "[PERSON_NAME]"
click at [168, 163] on input "Amount you want to send" at bounding box center [252, 162] width 325 height 15
paste input "33000"
type input "33,000"
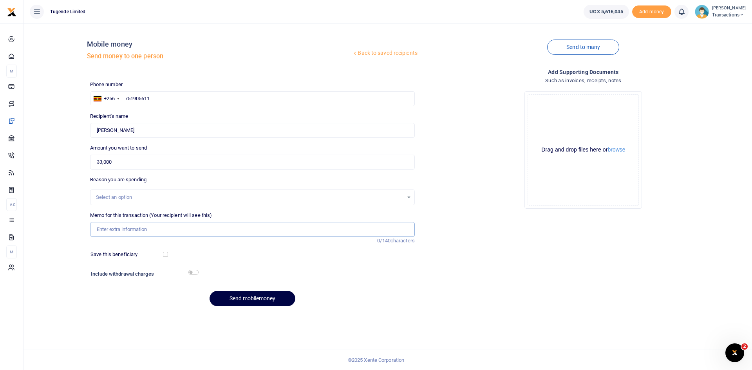
click at [159, 229] on input "Memo for this transaction (Your recipient will see this)" at bounding box center [252, 229] width 325 height 15
paste input "UGB851Z"
type input "UGB851Z"
click at [241, 300] on button "Send mobilemoney" at bounding box center [253, 298] width 86 height 15
click at [172, 98] on input "text" at bounding box center [252, 98] width 325 height 15
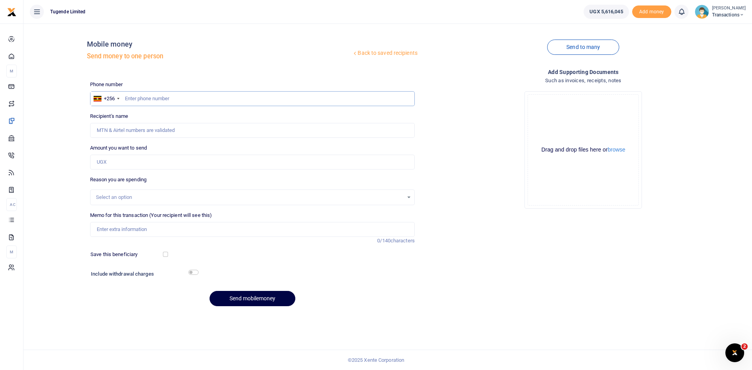
paste input "770561885"
type input "770561885"
type input "Kenneth Tumwesige"
click at [159, 154] on div "Amount you want to send Amount is required." at bounding box center [252, 156] width 325 height 25
click at [146, 158] on input "Amount you want to send" at bounding box center [252, 162] width 325 height 15
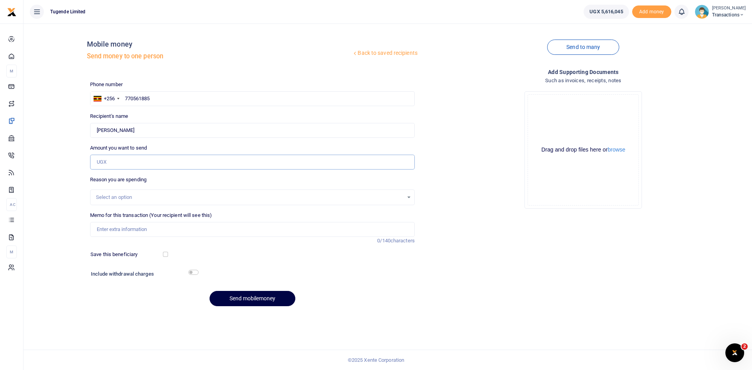
paste input "52000"
type input "52,000"
click at [153, 231] on input "Memo for this transaction (Your recipient will see this)" at bounding box center [252, 229] width 325 height 15
paste input "UGC202C"
type input "UGC202C"
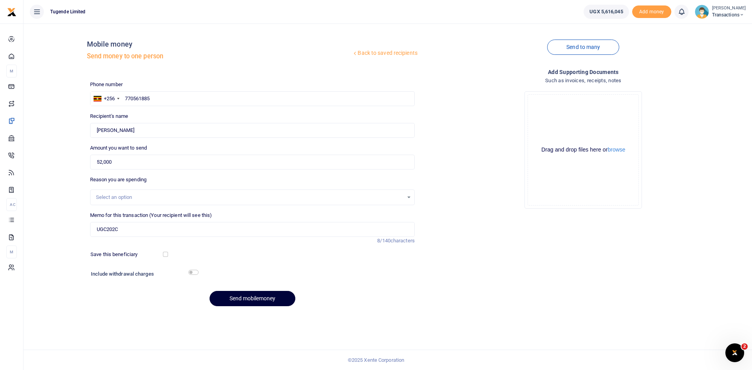
click at [246, 302] on button "Send mobilemoney" at bounding box center [253, 298] width 86 height 15
click at [183, 95] on input "text" at bounding box center [252, 98] width 325 height 15
paste input "707755430"
type input "707755430"
type input "Umaru Kozaala"
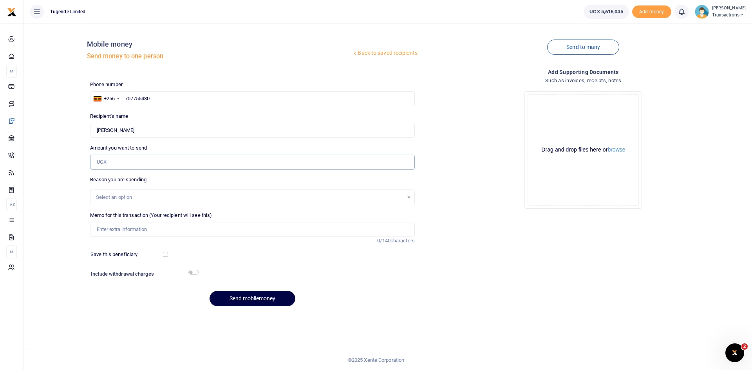
click at [156, 167] on input "Amount you want to send" at bounding box center [252, 162] width 325 height 15
paste input "30000"
type input "30,000"
click at [150, 226] on input "Memo for this transaction (Your recipient will see this)" at bounding box center [252, 229] width 325 height 15
paste input "UMA887BW"
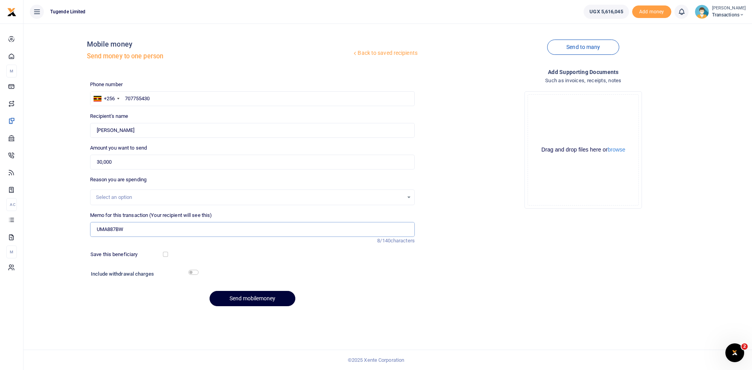
type input "UMA887BW"
click at [244, 299] on button "Send mobilemoney" at bounding box center [253, 298] width 86 height 15
click at [191, 96] on input "text" at bounding box center [252, 98] width 325 height 15
paste input "773928536"
type input "773928536"
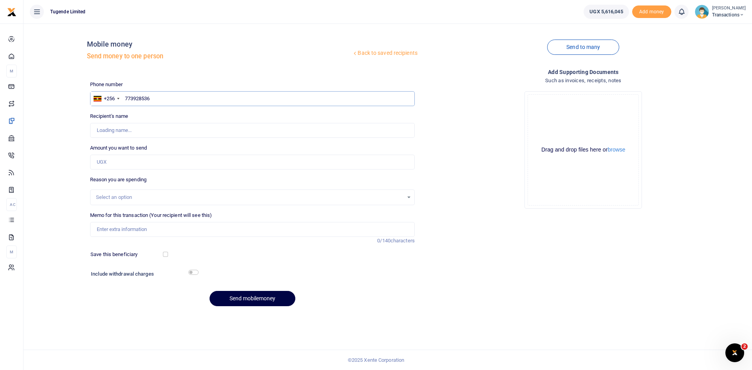
type input "[PERSON_NAME]"
type input "773928536"
click at [152, 161] on input "Amount you want to send" at bounding box center [252, 162] width 325 height 15
paste input "45,000"
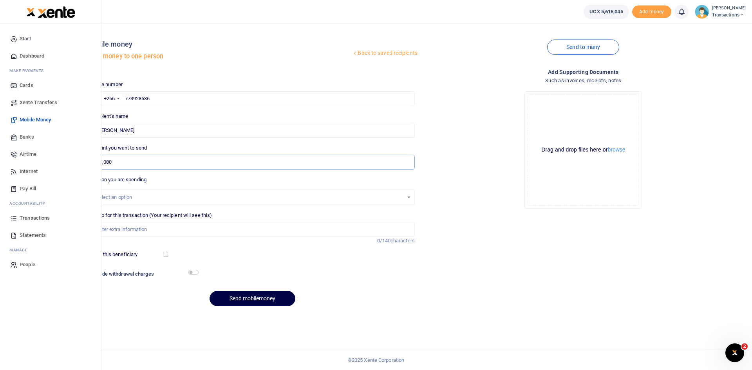
type input "45,000"
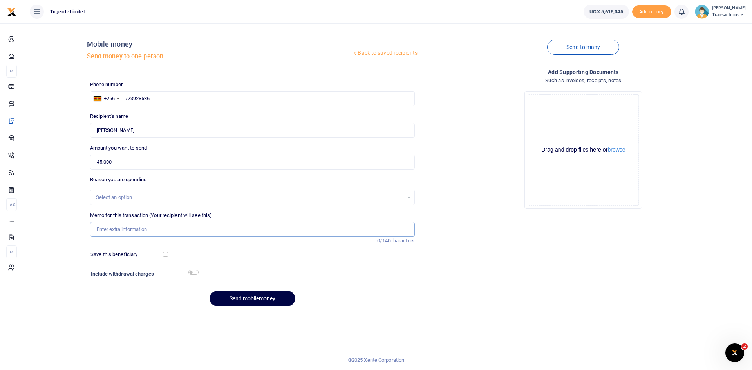
click at [157, 228] on input "Memo for this transaction (Your recipient will see this)" at bounding box center [252, 229] width 325 height 15
paste input "UMA628CX"
type input "UMA628CX"
click at [251, 299] on button "Send mobilemoney" at bounding box center [253, 298] width 86 height 15
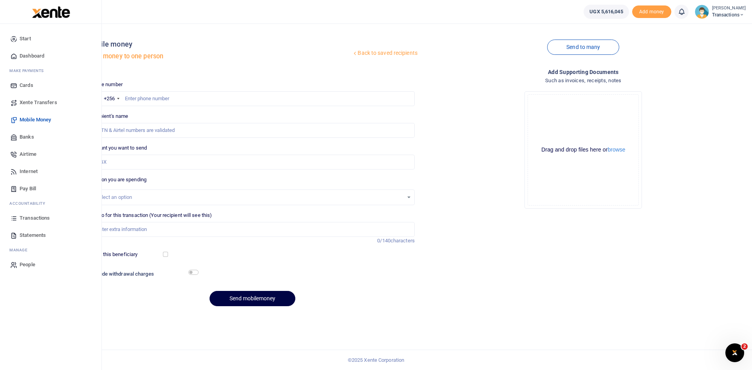
click at [33, 217] on span "Transactions" at bounding box center [35, 218] width 30 height 8
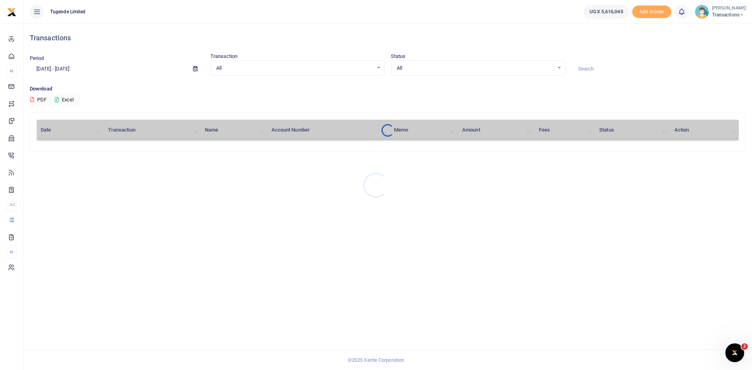
click at [600, 69] on div at bounding box center [376, 185] width 752 height 370
click at [600, 69] on input at bounding box center [659, 68] width 174 height 13
paste input "UMA175"
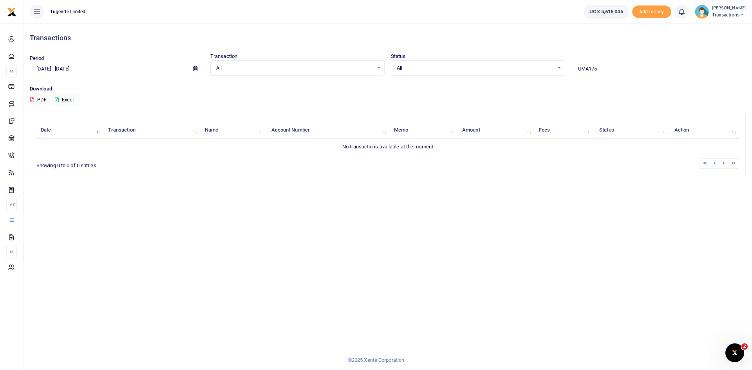
click at [577, 68] on input "UMA175" at bounding box center [659, 68] width 174 height 13
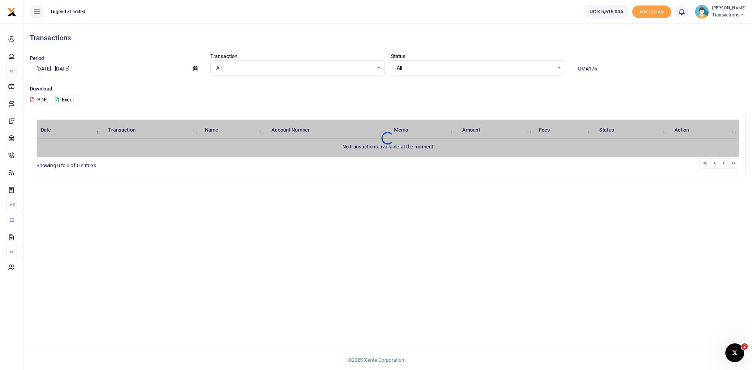
click at [616, 69] on input "UMA175" at bounding box center [659, 68] width 174 height 13
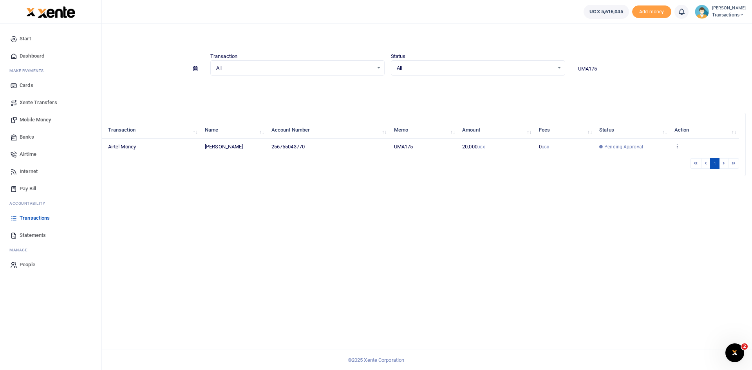
type input "UMA175"
click at [34, 118] on span "Mobile Money" at bounding box center [35, 120] width 31 height 8
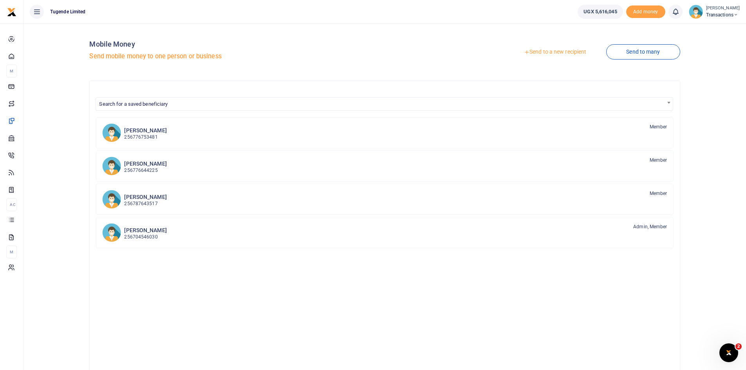
click at [545, 53] on link "Send to a new recipient" at bounding box center [555, 52] width 102 height 14
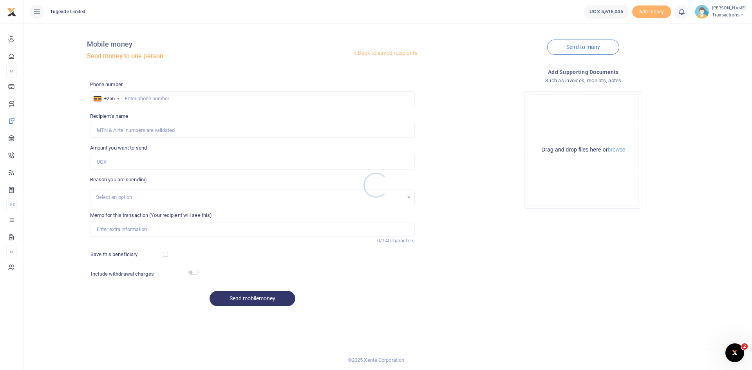
click at [181, 102] on div at bounding box center [376, 185] width 752 height 370
click at [181, 102] on input "text" at bounding box center [252, 98] width 325 height 15
paste input "771469621"
type input "771469621"
type input "Rabison Mbaju"
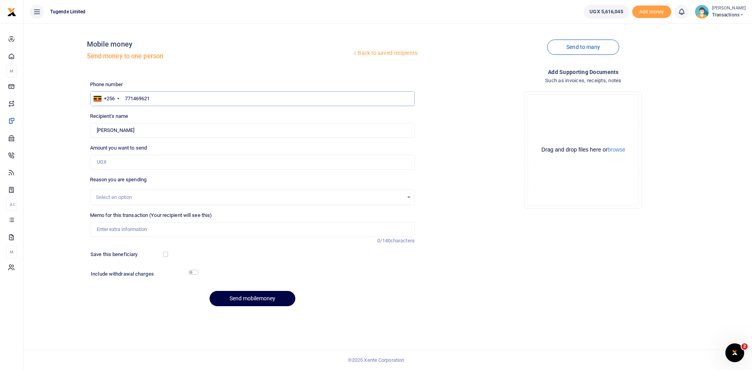
type input "771469621"
click at [158, 158] on input "Amount you want to send" at bounding box center [252, 162] width 325 height 15
paste input "103000"
type input "103,000"
click at [152, 225] on input "Memo for this transaction (Your recipient will see this)" at bounding box center [252, 229] width 325 height 15
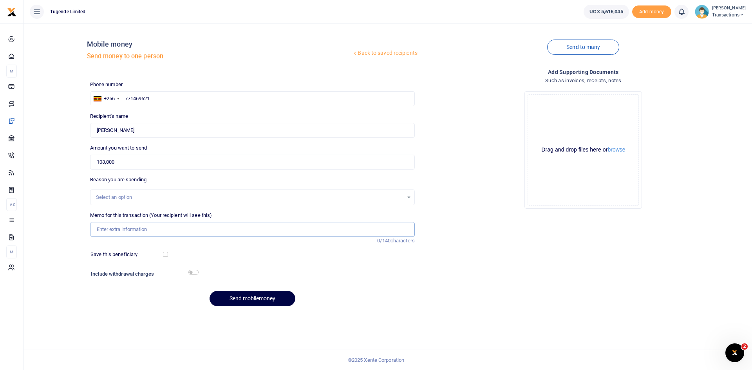
paste input "UMA895EL"
type input "UMA895EL"
click at [240, 295] on button "Send mobilemoney" at bounding box center [253, 298] width 86 height 15
click at [164, 99] on input "text" at bounding box center [252, 98] width 325 height 15
paste input "764582941"
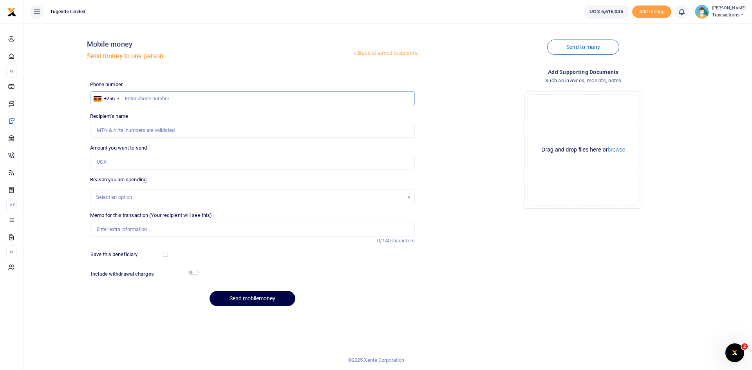
type input "764582941"
type input "[PERSON_NAME]"
type input "764582941"
click at [163, 162] on input "Amount you want to send" at bounding box center [252, 162] width 325 height 15
paste input "52000"
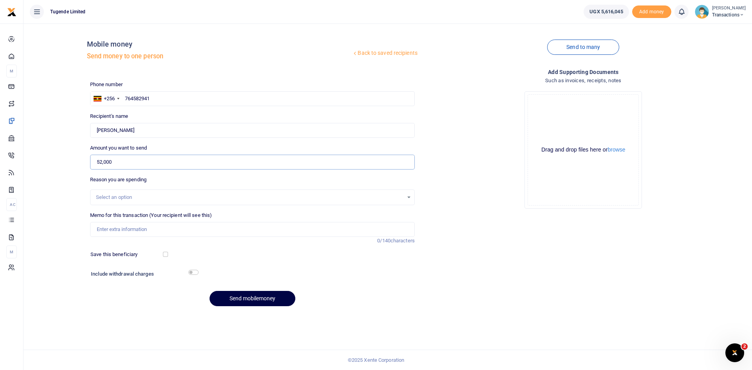
type input "52,000"
click at [193, 232] on input "Memo for this transaction (Your recipient will see this)" at bounding box center [252, 229] width 325 height 15
paste input "UFZ783B"
type input "UFZ783B"
click at [252, 295] on button "Send mobilemoney" at bounding box center [253, 298] width 86 height 15
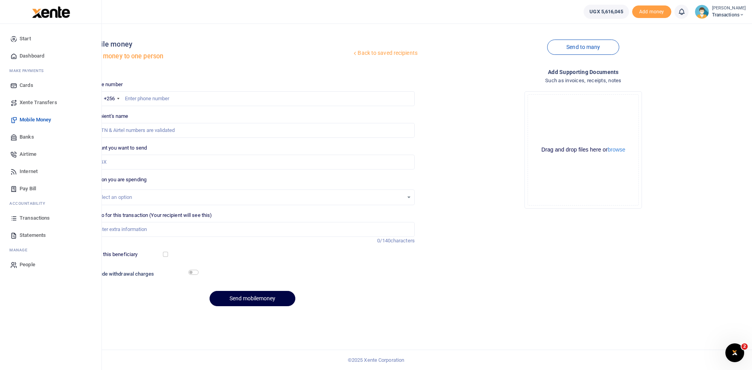
click at [36, 218] on span "Transactions" at bounding box center [35, 218] width 30 height 8
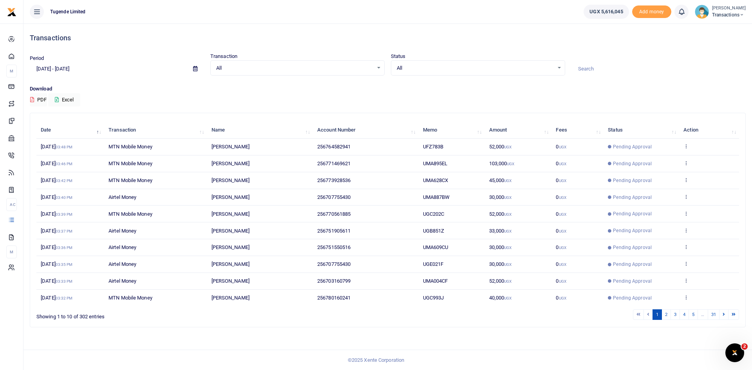
click at [604, 71] on input at bounding box center [659, 68] width 174 height 13
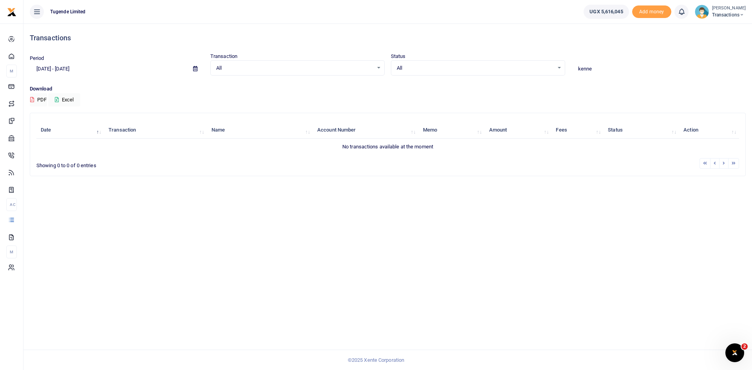
type input "kenne"
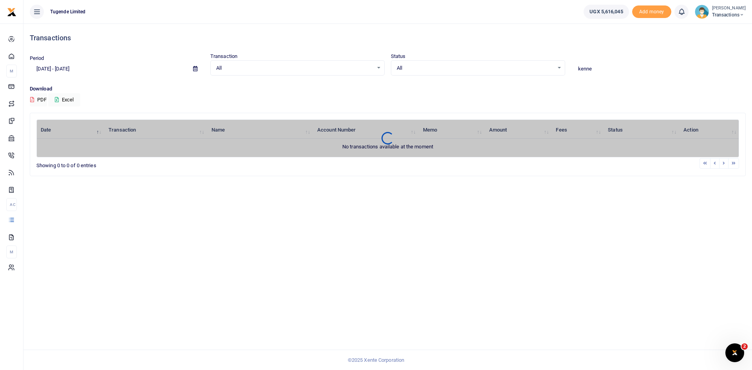
click at [196, 69] on icon at bounding box center [195, 68] width 4 height 5
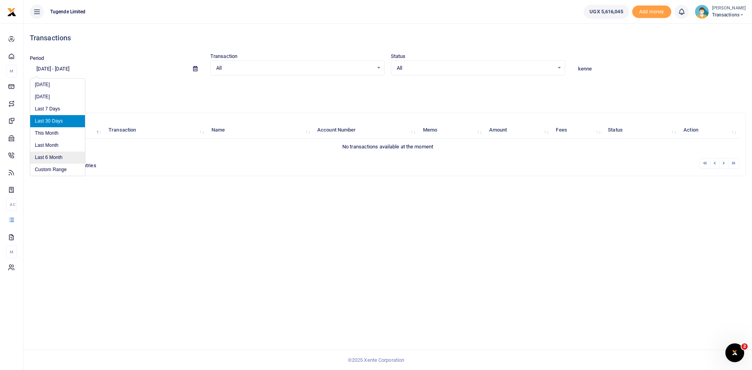
click at [52, 156] on li "Last 6 Month" at bounding box center [57, 158] width 55 height 12
click at [195, 70] on icon at bounding box center [195, 68] width 4 height 5
click at [52, 142] on li "Last Month" at bounding box center [57, 146] width 55 height 12
type input "09/01/2025 - 09/30/2025"
click at [592, 68] on input "kenne" at bounding box center [659, 68] width 174 height 13
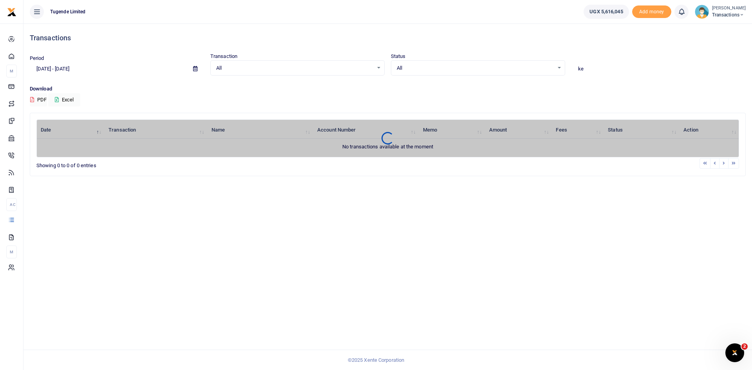
type input "k"
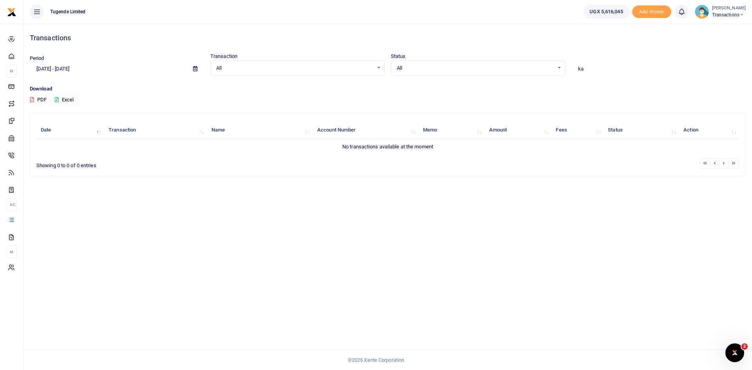
type input "k"
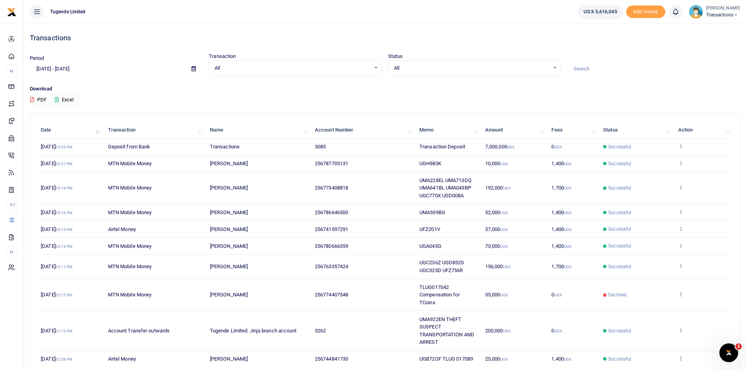
paste input "Kamutungire Kenneth"
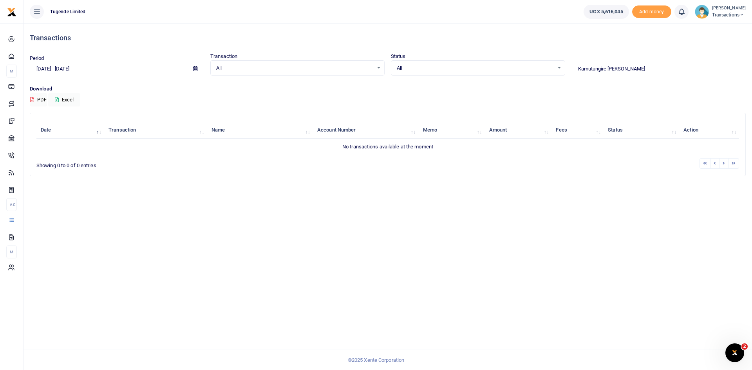
type input "Kamutungire Kenneth"
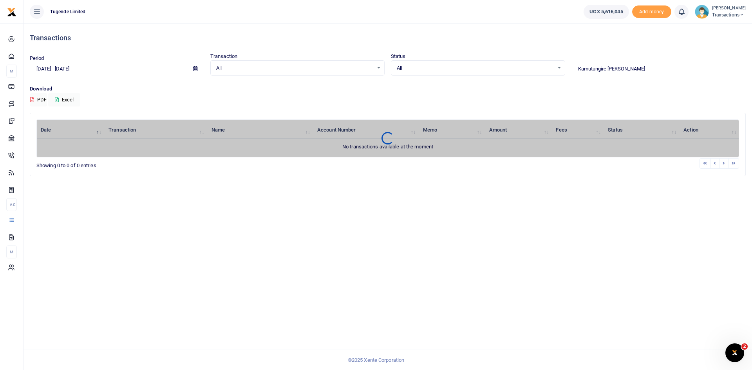
click at [190, 67] on span at bounding box center [196, 68] width 18 height 13
click at [196, 70] on icon at bounding box center [195, 68] width 4 height 5
click at [52, 158] on li "Last 6 Month" at bounding box center [57, 158] width 55 height 12
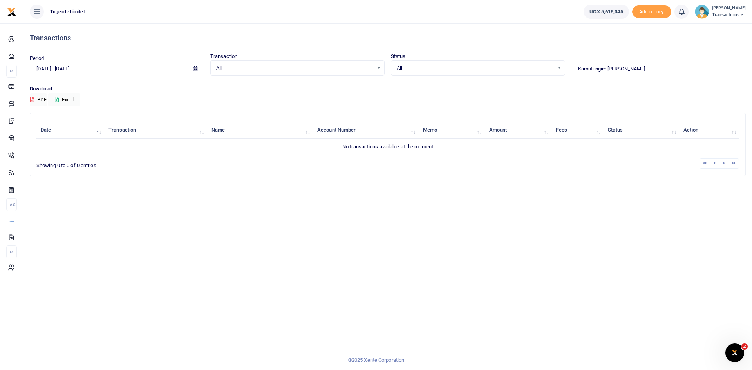
click at [195, 69] on icon at bounding box center [195, 68] width 4 height 5
click at [54, 170] on li "Custom Range" at bounding box center [57, 170] width 55 height 12
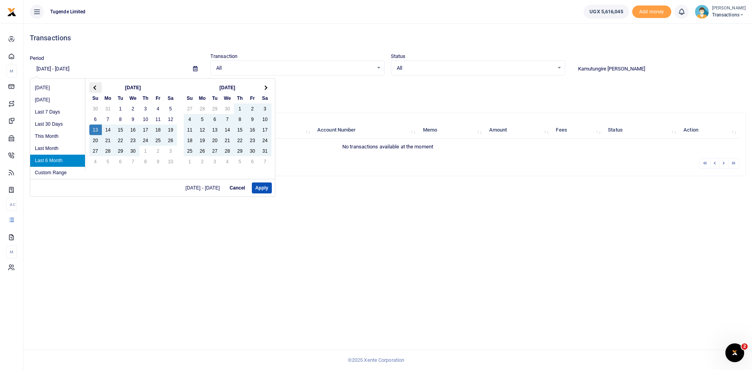
click at [95, 88] on span at bounding box center [95, 87] width 4 height 4
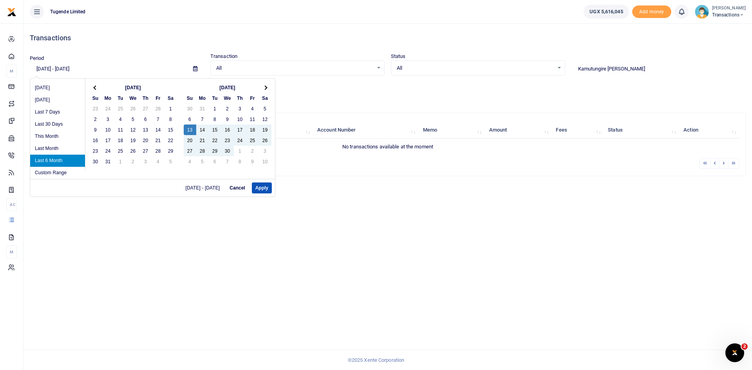
click at [95, 88] on span at bounding box center [95, 87] width 4 height 4
click at [263, 87] on th at bounding box center [265, 87] width 13 height 11
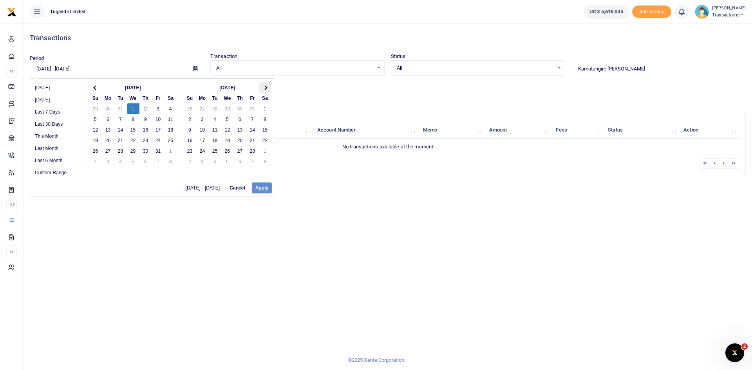
click at [266, 89] on span at bounding box center [265, 87] width 4 height 4
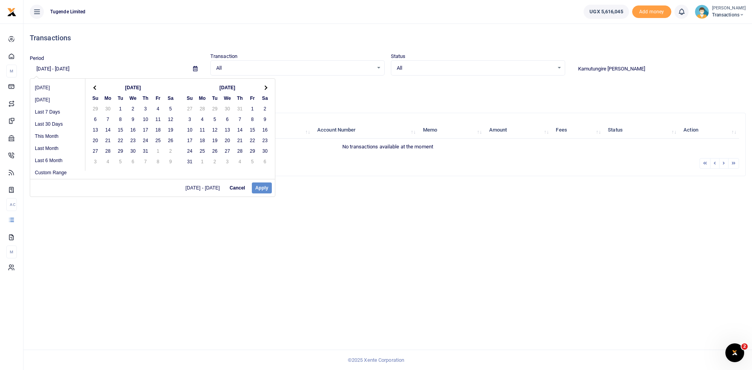
click at [266, 89] on span at bounding box center [265, 87] width 4 height 4
click at [91, 87] on th at bounding box center [95, 87] width 13 height 11
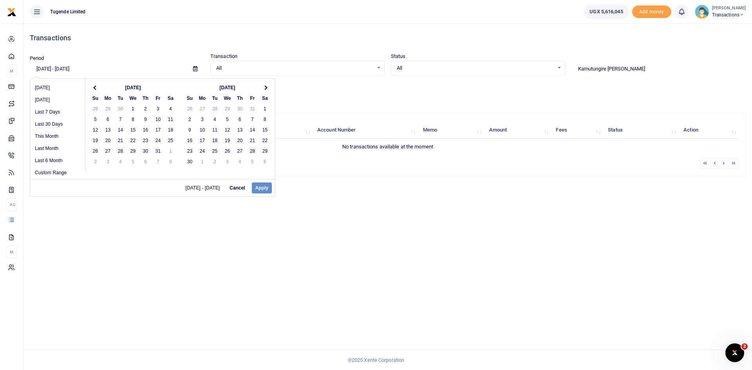
click at [91, 87] on th at bounding box center [95, 87] width 13 height 11
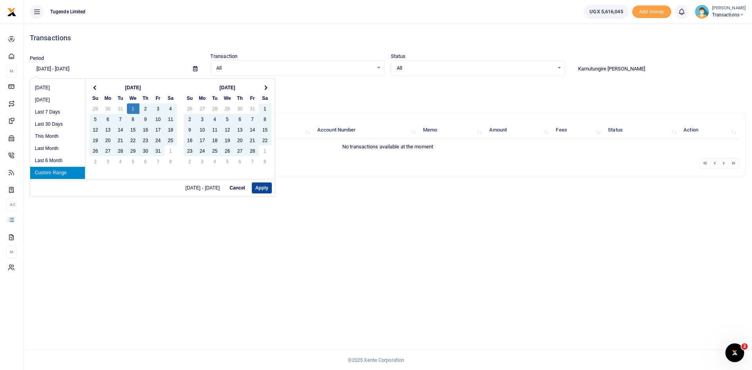
click at [264, 187] on button "Apply" at bounding box center [262, 188] width 20 height 11
type input "01/01/2025 - 10/31/2025"
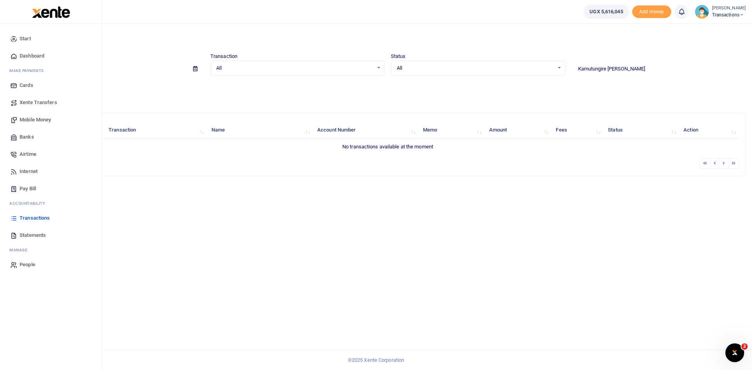
click at [37, 116] on span "Mobile Money" at bounding box center [35, 120] width 31 height 8
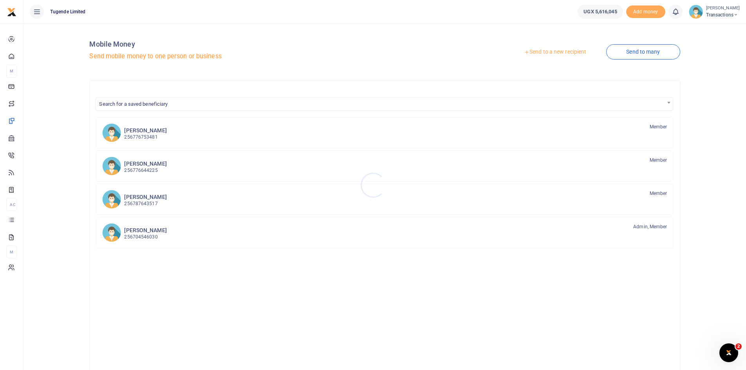
click at [549, 51] on div at bounding box center [373, 185] width 746 height 370
click at [549, 51] on link "Send to a new recipient" at bounding box center [555, 52] width 102 height 14
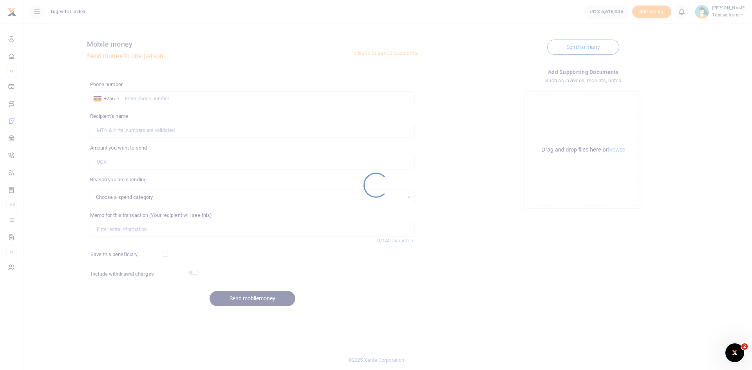
select select
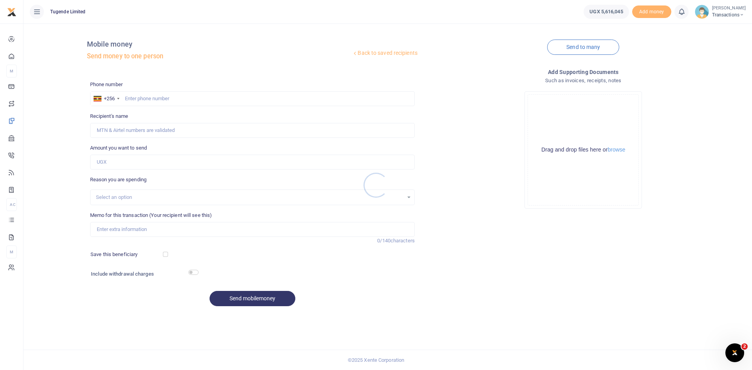
click at [152, 101] on div at bounding box center [376, 185] width 752 height 370
click at [152, 101] on input "text" at bounding box center [252, 98] width 325 height 15
paste input "779048732"
type input "779048732"
type input "[PERSON_NAME]"
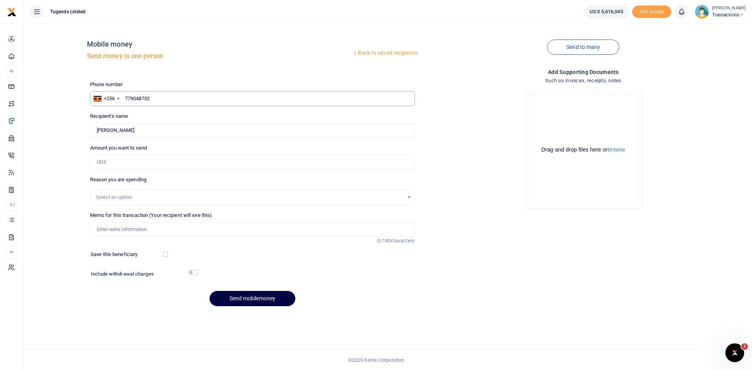
type input "779048732"
click at [140, 159] on input "Amount you want to send" at bounding box center [252, 162] width 325 height 15
paste input "300,000/="
type input "300,000"
click at [134, 227] on input "Memo for this transaction (Your recipient will see this)" at bounding box center [252, 229] width 325 height 15
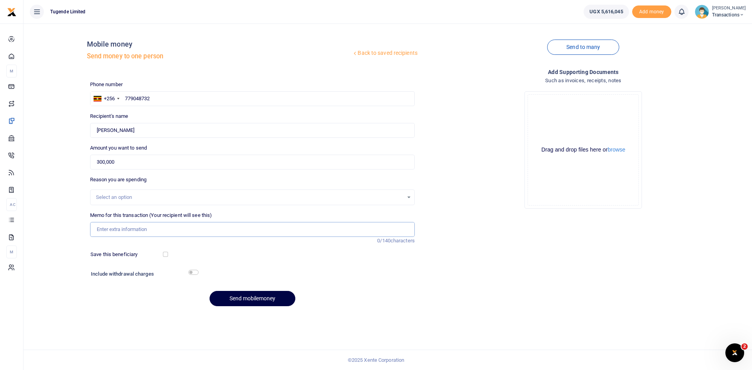
paste input "week's court case invoices"
click at [109, 229] on input "week's court case invoices" at bounding box center [252, 229] width 325 height 15
type input "weeks court case invoices"
click at [252, 307] on div "Phone number +256 [GEOGRAPHIC_DATA] [PHONE_NUMBER] Phone is required. Recipient…" at bounding box center [252, 197] width 331 height 232
click at [249, 290] on div "Phone number +256 [GEOGRAPHIC_DATA] [PHONE_NUMBER] Phone is required. Recipient…" at bounding box center [252, 197] width 331 height 232
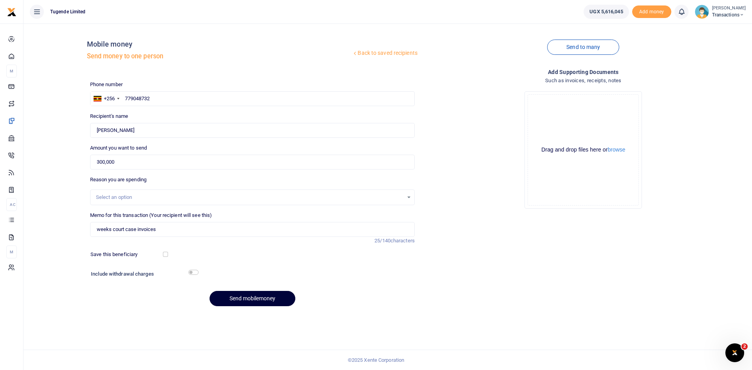
click at [251, 297] on button "Send mobilemoney" at bounding box center [253, 298] width 86 height 15
